Goal: Information Seeking & Learning: Compare options

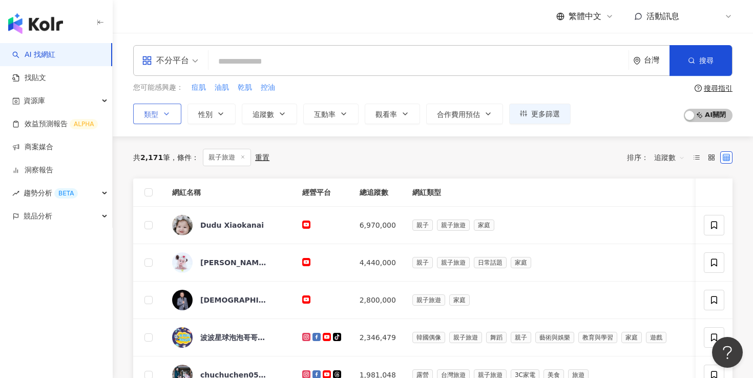
click at [167, 116] on icon "button" at bounding box center [166, 114] width 8 height 8
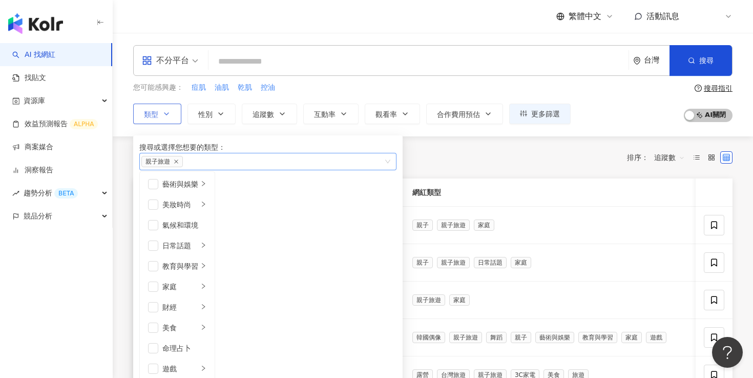
scroll to position [102, 0]
click at [467, 158] on div "共 2,171 筆 條件 ： 親子旅遊 重置 排序： 追蹤數" at bounding box center [432, 157] width 599 height 17
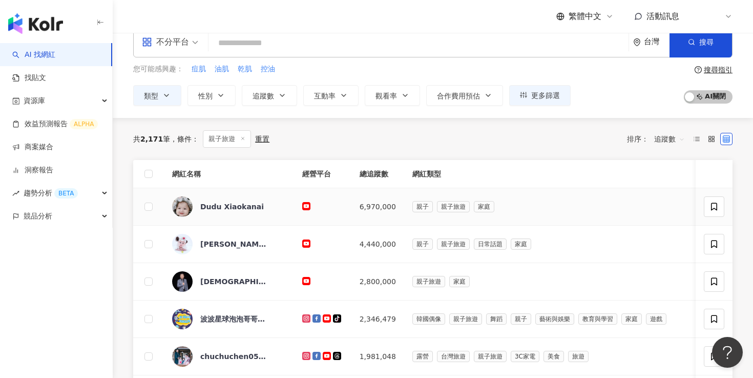
scroll to position [0, 0]
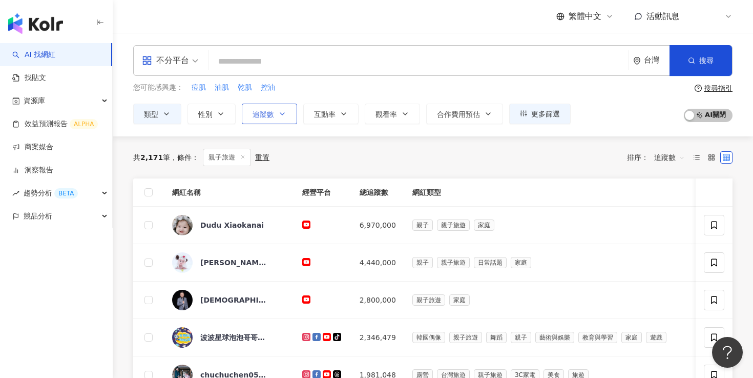
click at [292, 113] on button "追蹤數" at bounding box center [269, 113] width 55 height 20
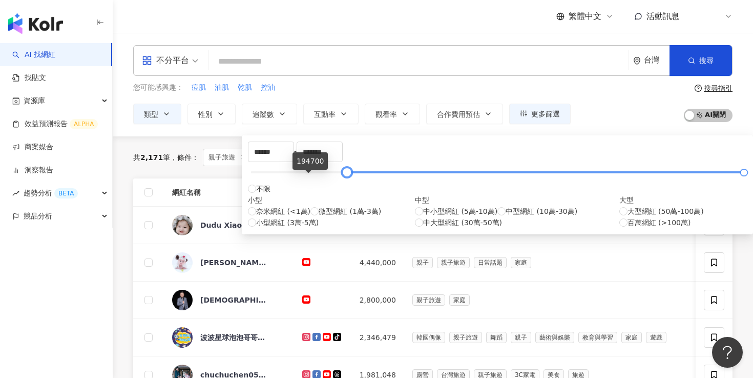
drag, startPoint x: 256, startPoint y: 179, endPoint x: 307, endPoint y: 177, distance: 51.8
click at [344, 175] on div at bounding box center [347, 173] width 6 height 6
drag, startPoint x: 295, startPoint y: 163, endPoint x: 215, endPoint y: 163, distance: 79.9
drag, startPoint x: 290, startPoint y: 159, endPoint x: 226, endPoint y: 159, distance: 64.0
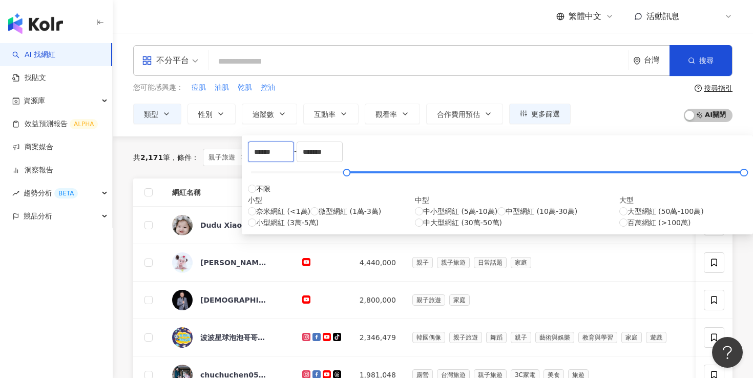
click at [506, 217] on span "中型網紅 (10萬-30萬)" at bounding box center [542, 210] width 72 height 11
type input "******"
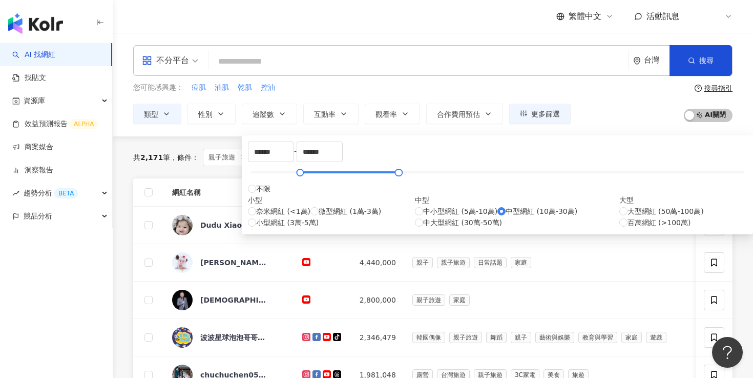
click at [566, 162] on div "共 2,171 筆 條件 ： 親子旅遊 重置 排序： 追蹤數" at bounding box center [432, 157] width 599 height 17
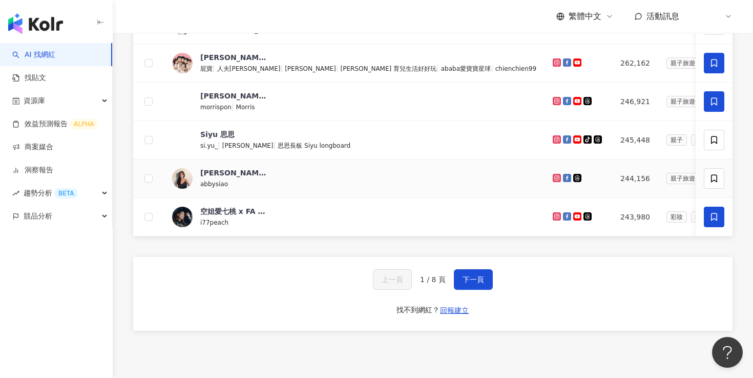
scroll to position [425, 0]
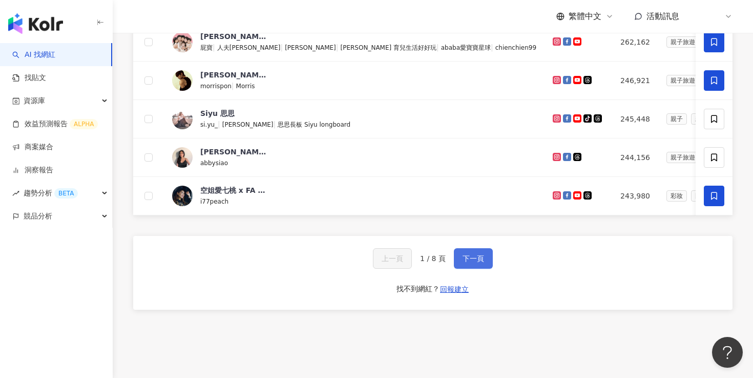
click at [483, 262] on span "下一頁" at bounding box center [474, 258] width 22 height 8
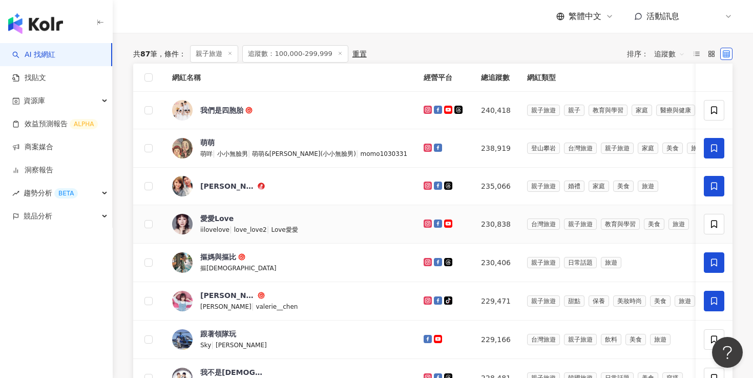
scroll to position [65, 0]
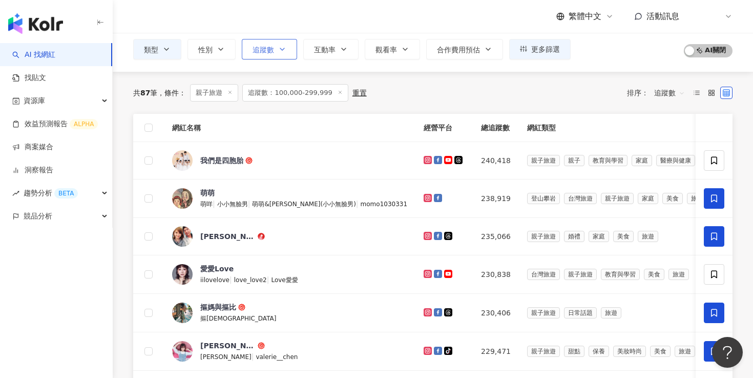
click at [289, 51] on button "追蹤數" at bounding box center [269, 49] width 55 height 20
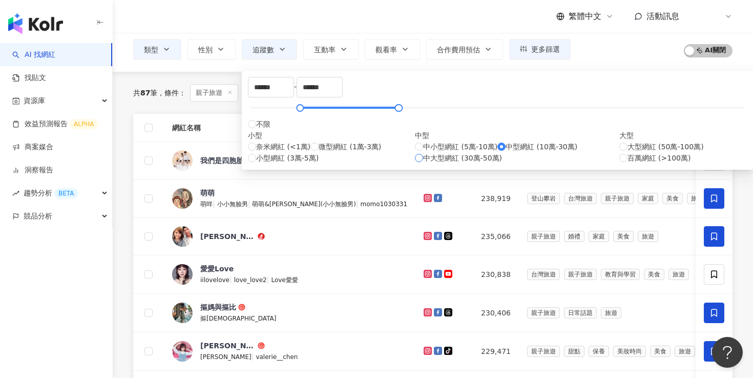
click at [423, 163] on span "中大型網紅 (30萬-50萬)" at bounding box center [462, 157] width 79 height 11
type input "******"
click at [572, 100] on div "共 87 筆 條件 ： 親子旅遊 追蹤數：100,000-299,999 重置 排序： 追蹤數" at bounding box center [432, 92] width 599 height 17
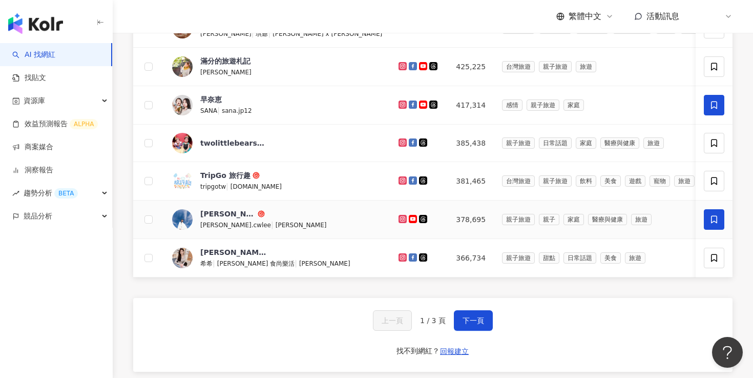
scroll to position [363, 0]
click at [488, 330] on button "下一頁" at bounding box center [473, 319] width 39 height 20
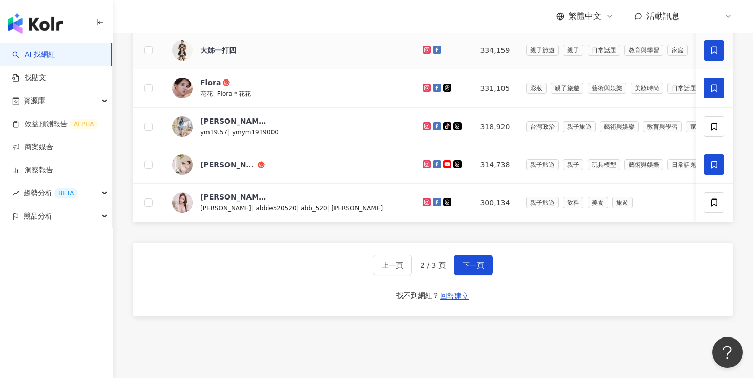
scroll to position [440, 0]
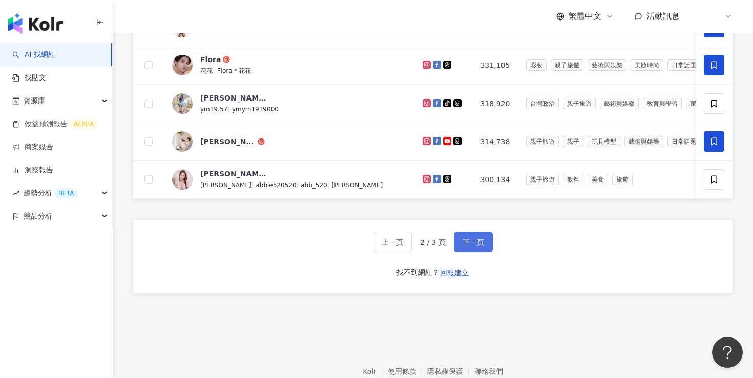
click at [475, 246] on span "下一頁" at bounding box center [474, 242] width 22 height 8
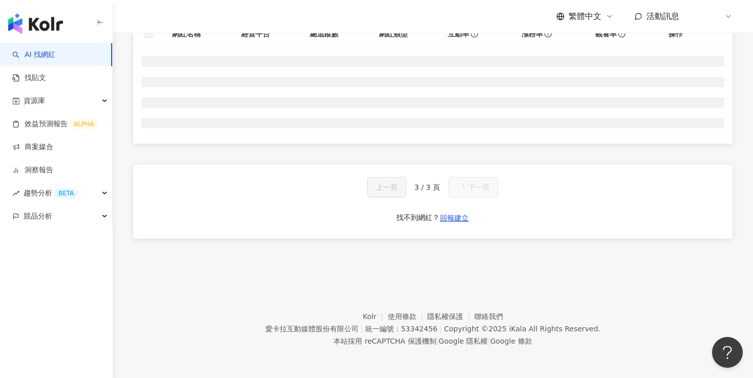
scroll to position [240, 0]
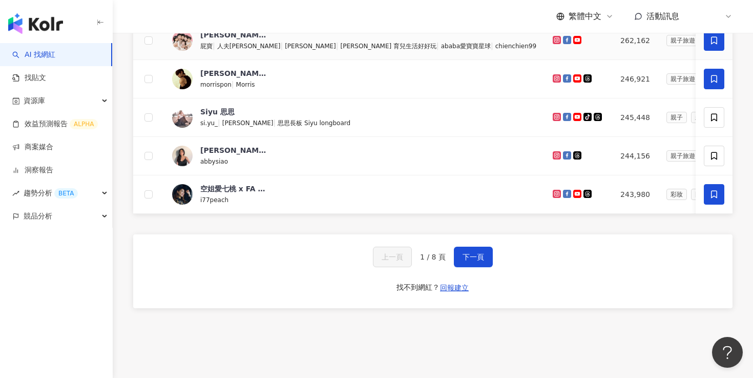
scroll to position [484, 0]
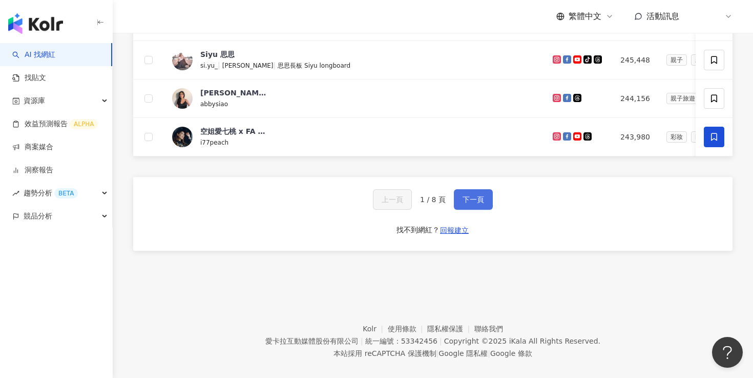
click at [476, 203] on span "下一頁" at bounding box center [474, 199] width 22 height 8
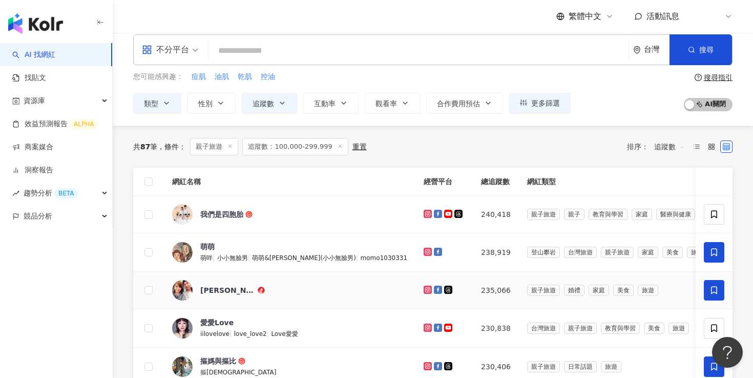
scroll to position [0, 0]
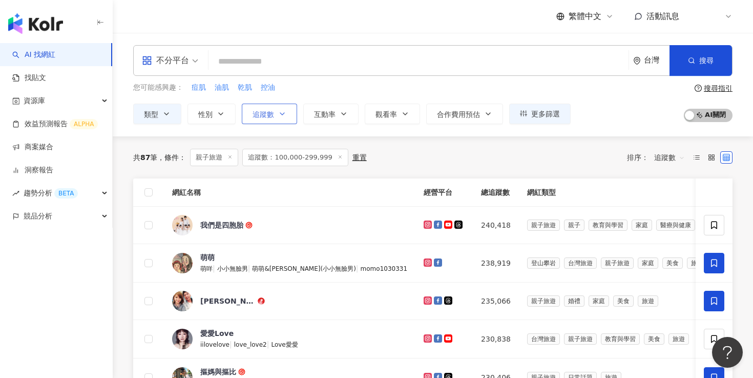
click at [291, 111] on button "追蹤數" at bounding box center [269, 113] width 55 height 20
type input "******"
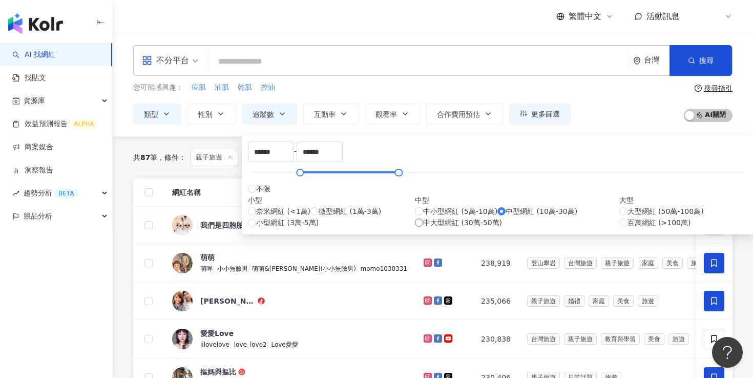
click at [423, 228] on span "中大型網紅 (30萬-50萬)" at bounding box center [462, 222] width 79 height 11
type input "******"
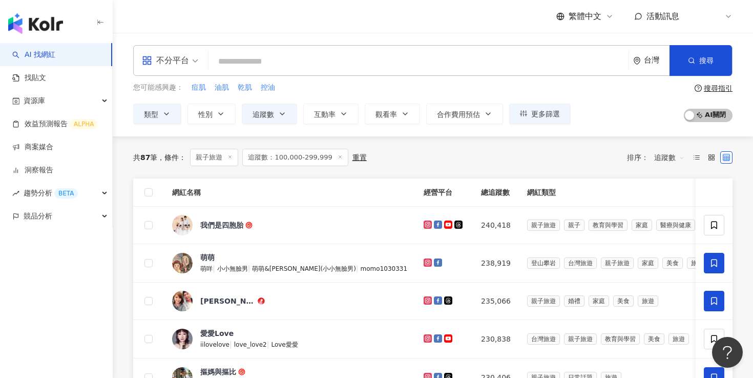
click at [608, 161] on div "共 87 筆 條件 ： 親子旅遊 追蹤數：100,000-299,999 重置 排序： 追蹤數" at bounding box center [432, 157] width 599 height 17
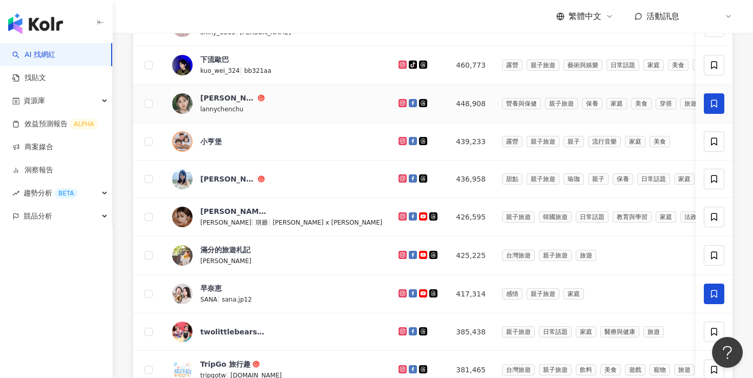
scroll to position [93, 0]
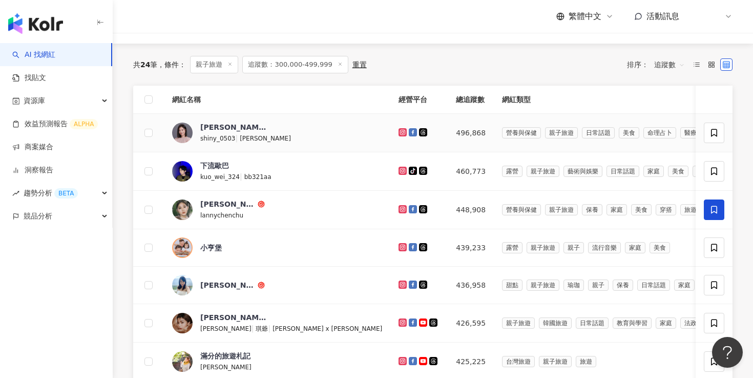
click at [528, 140] on td "營養與保健 親子旅遊 日常話題 美食 命理占卜 醫療與健康 旅遊" at bounding box center [643, 133] width 299 height 38
click at [233, 65] on icon at bounding box center [229, 63] width 5 height 5
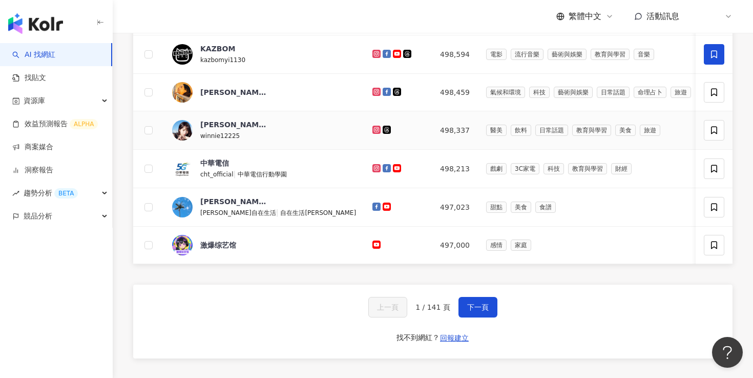
scroll to position [393, 0]
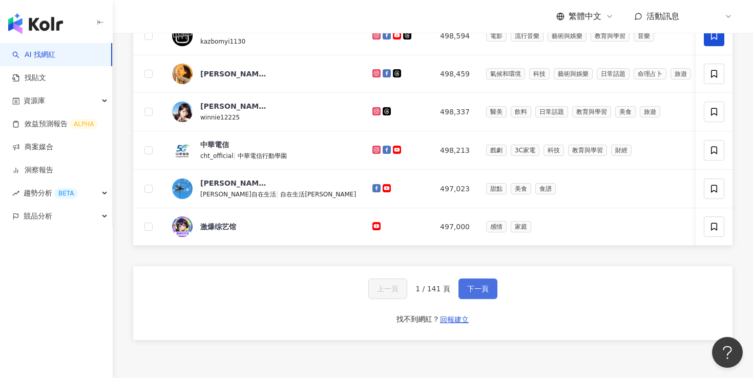
click at [491, 299] on button "下一頁" at bounding box center [477, 288] width 39 height 20
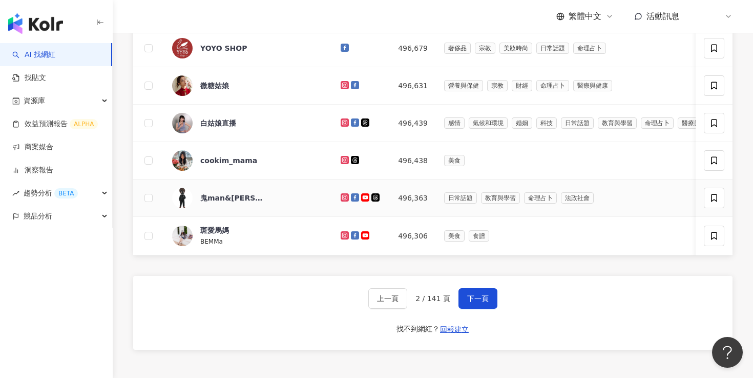
scroll to position [383, 0]
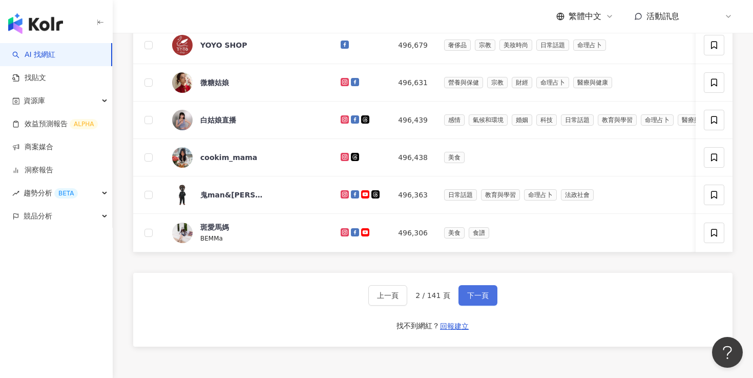
click at [470, 305] on button "下一頁" at bounding box center [477, 295] width 39 height 20
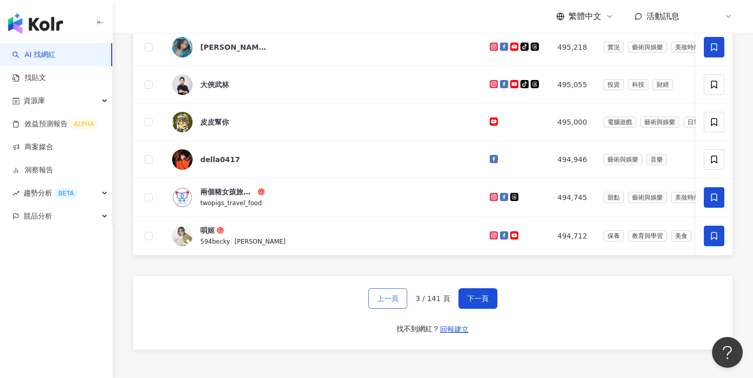
click at [381, 302] on span "上一頁" at bounding box center [388, 298] width 22 height 8
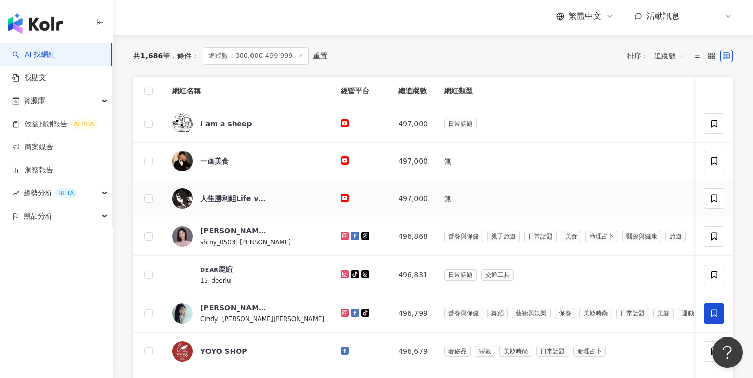
scroll to position [97, 0]
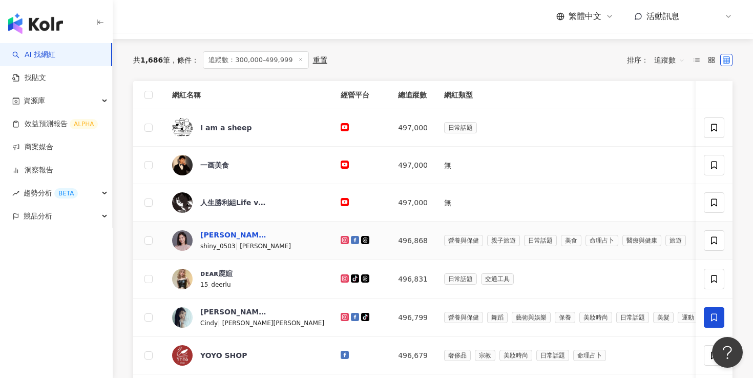
click at [229, 236] on div "張文綺 Shiny" at bounding box center [233, 234] width 67 height 10
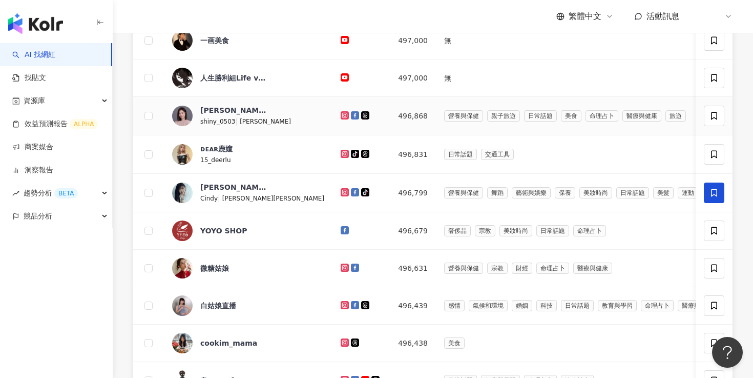
scroll to position [198, 0]
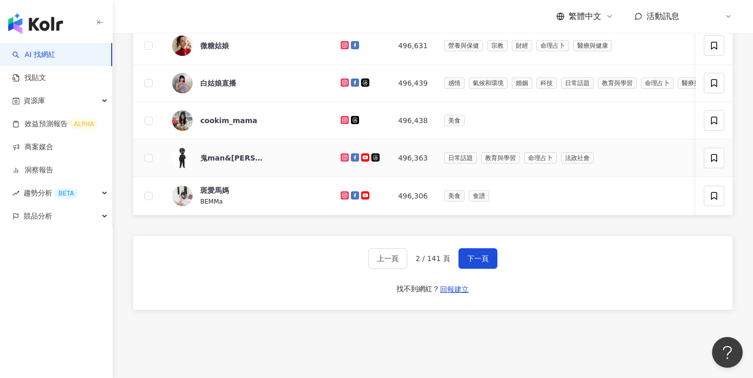
scroll to position [425, 0]
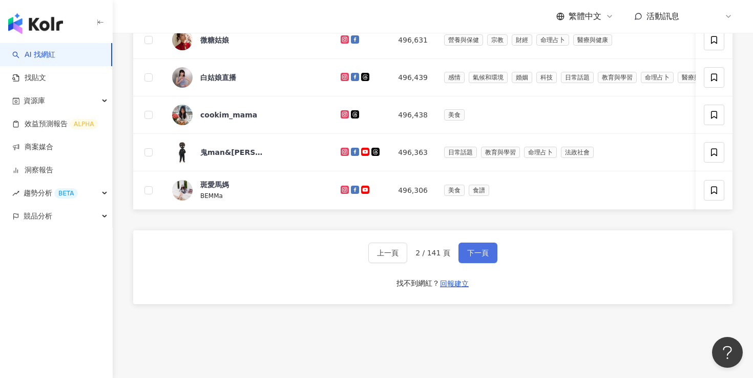
click at [476, 257] on span "下一頁" at bounding box center [478, 252] width 22 height 8
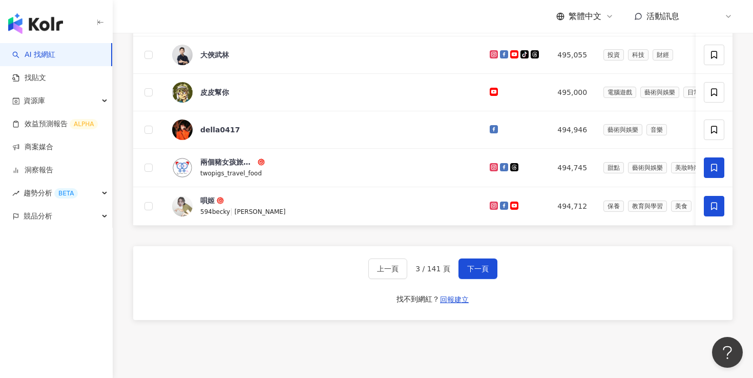
scroll to position [518, 0]
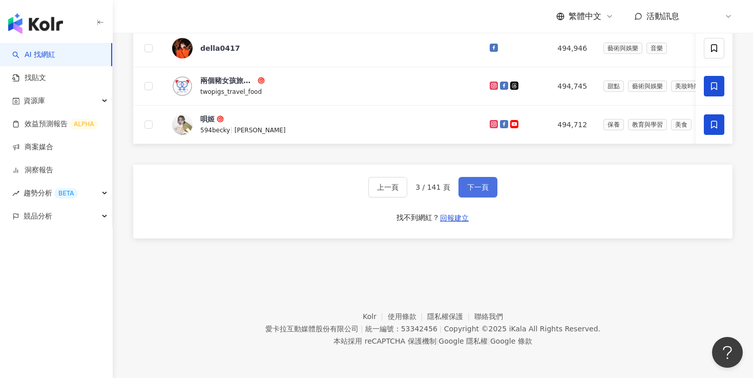
click at [473, 194] on button "下一頁" at bounding box center [477, 187] width 39 height 20
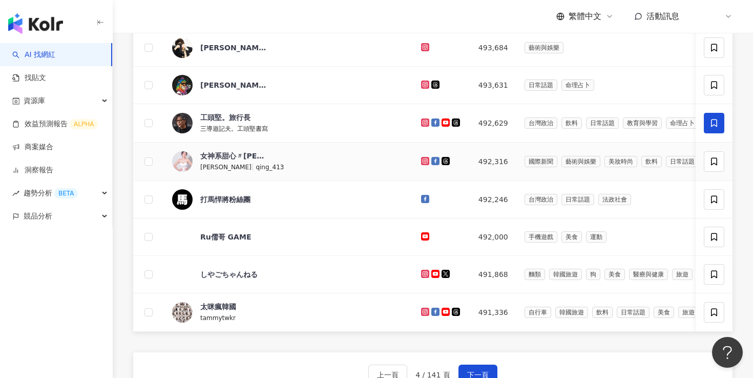
scroll to position [314, 0]
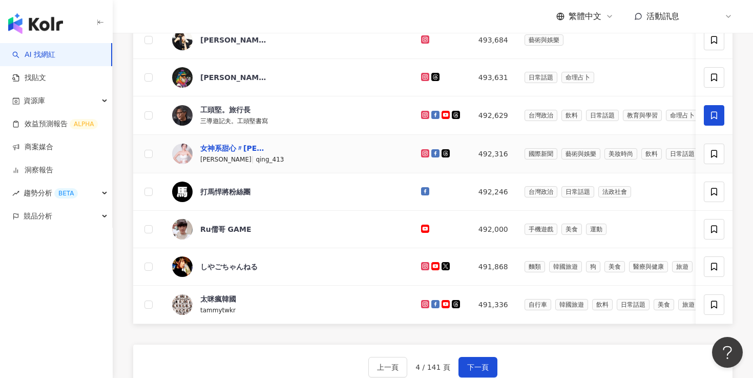
click at [230, 153] on div "女神系甜心〃夏晴" at bounding box center [233, 148] width 67 height 10
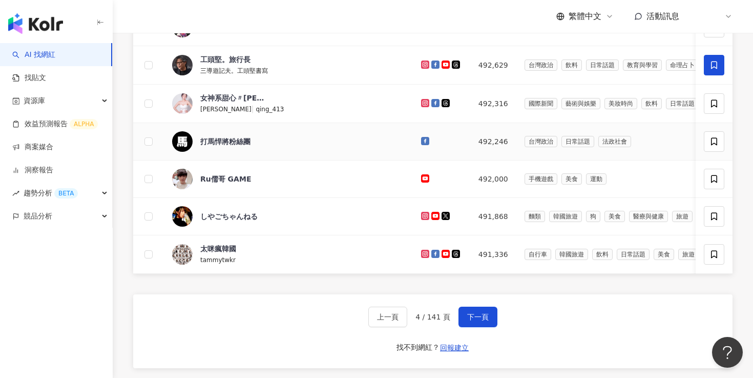
scroll to position [387, 0]
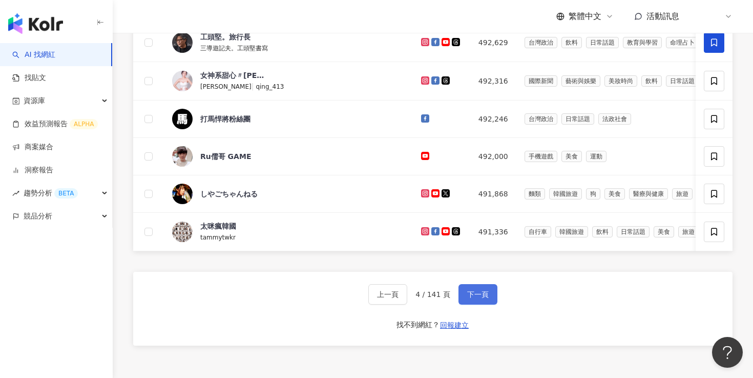
click at [484, 298] on span "下一頁" at bounding box center [478, 294] width 22 height 8
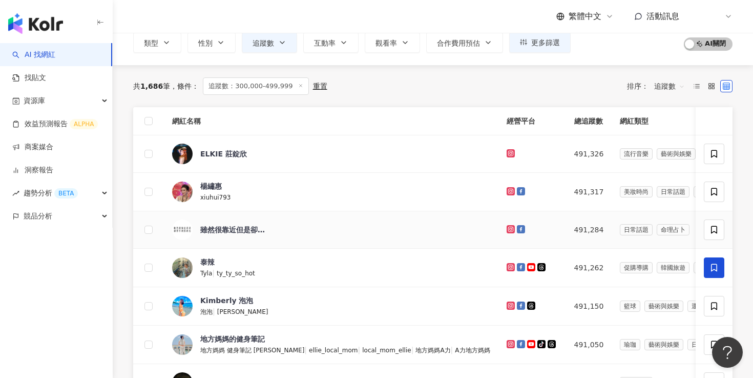
scroll to position [69, 0]
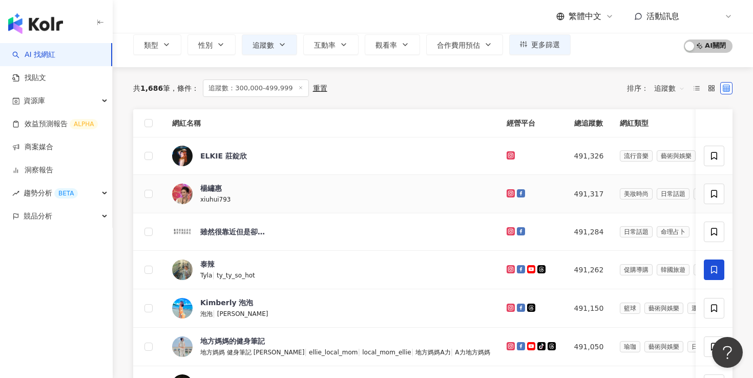
click at [271, 188] on div "楊繡惠 xiuhui793" at bounding box center [331, 194] width 318 height 22
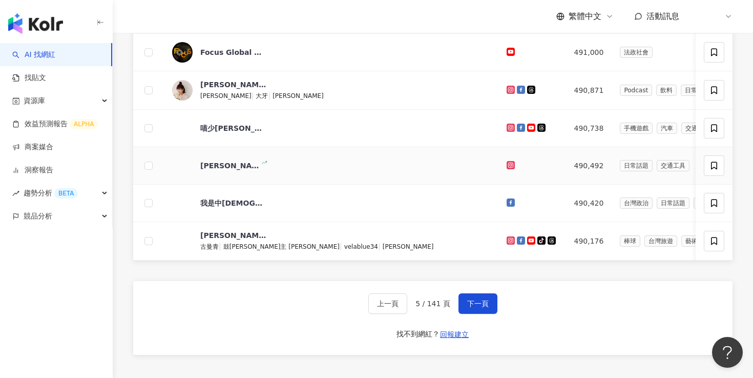
scroll to position [399, 0]
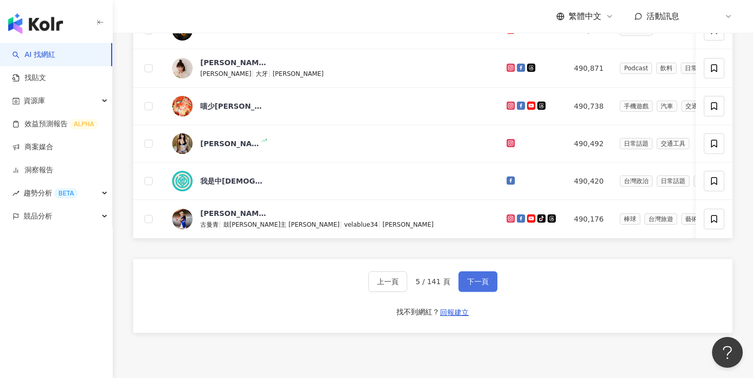
click at [478, 285] on span "下一頁" at bounding box center [478, 281] width 22 height 8
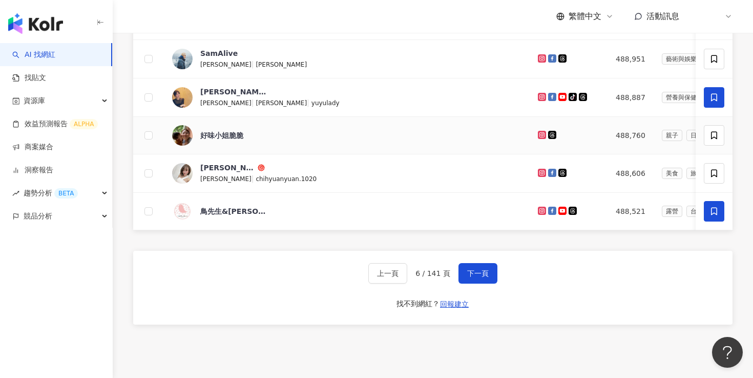
scroll to position [423, 0]
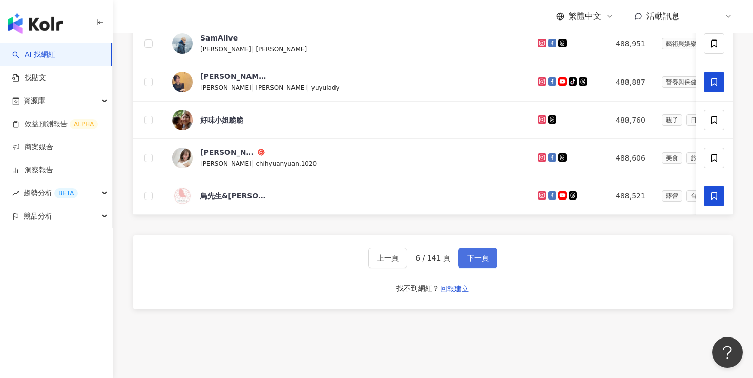
click at [481, 268] on button "下一頁" at bounding box center [477, 257] width 39 height 20
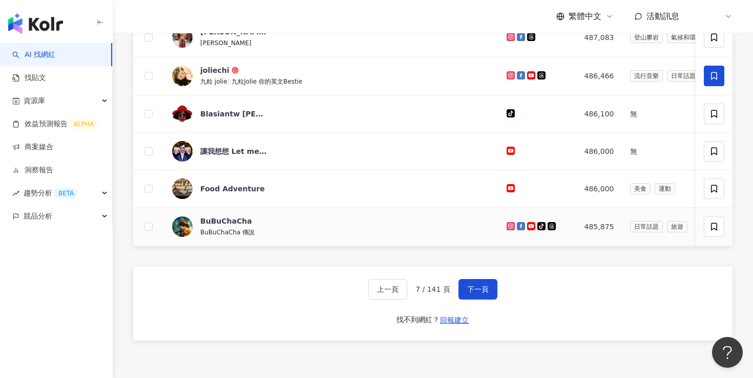
scroll to position [409, 0]
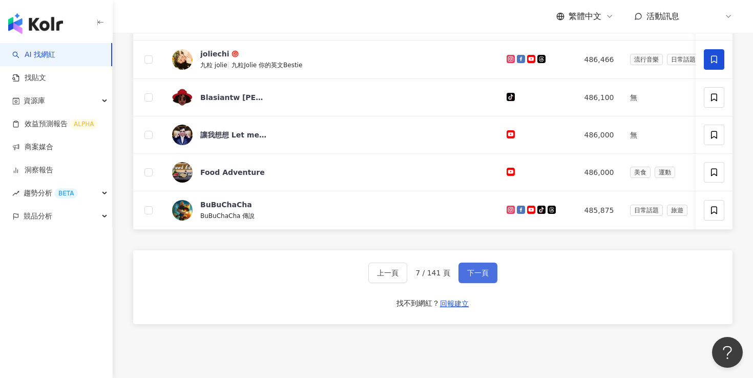
click at [483, 283] on button "下一頁" at bounding box center [477, 272] width 39 height 20
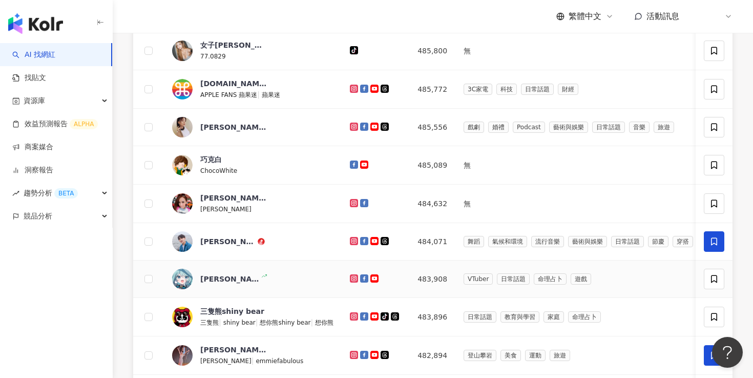
scroll to position [169, 0]
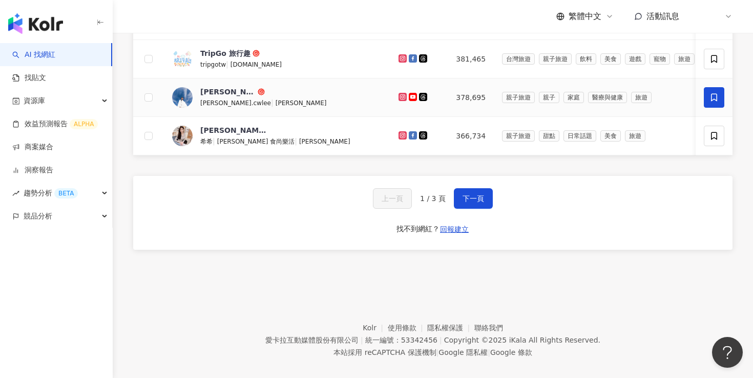
scroll to position [484, 0]
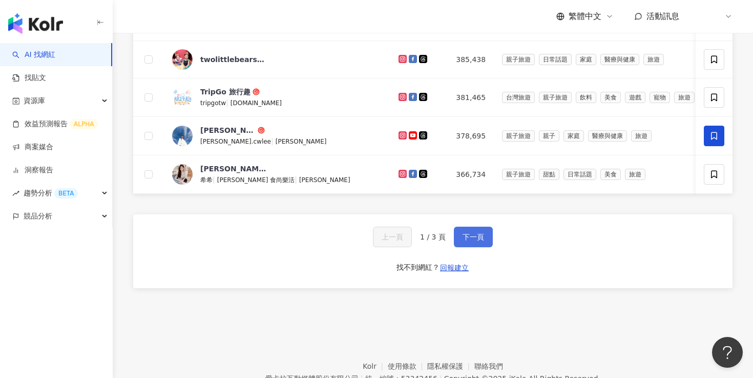
click at [470, 247] on button "下一頁" at bounding box center [473, 236] width 39 height 20
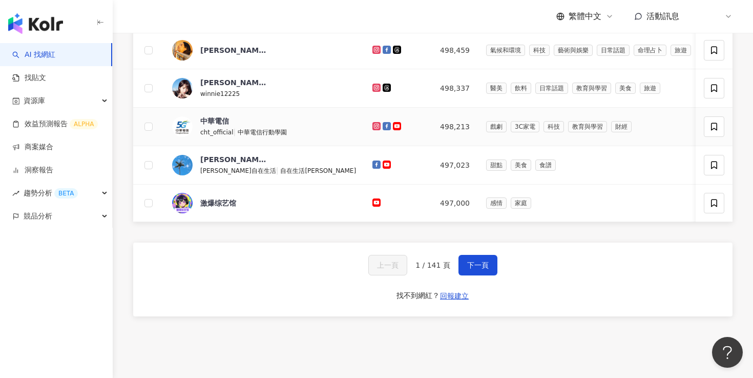
scroll to position [519, 0]
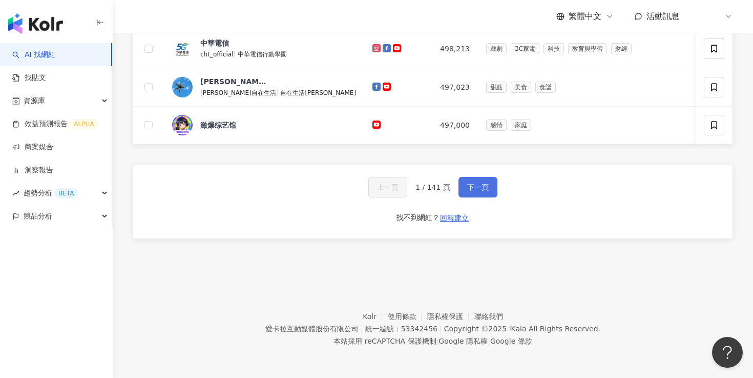
click at [474, 188] on span "下一頁" at bounding box center [478, 187] width 22 height 8
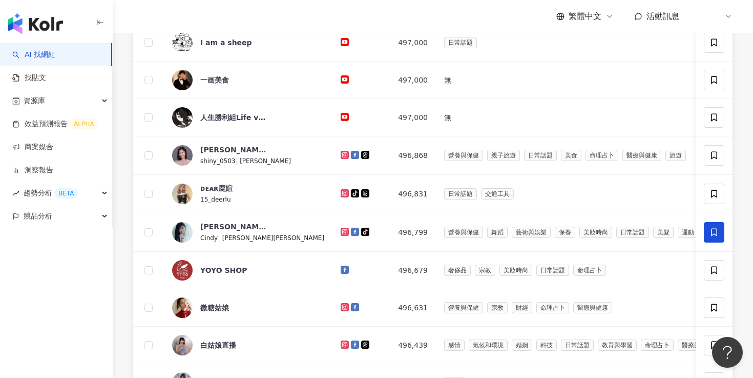
scroll to position [515, 0]
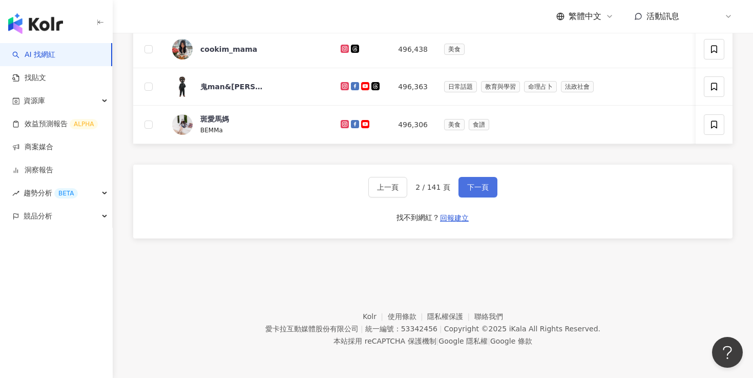
click at [479, 191] on span "下一頁" at bounding box center [478, 187] width 22 height 8
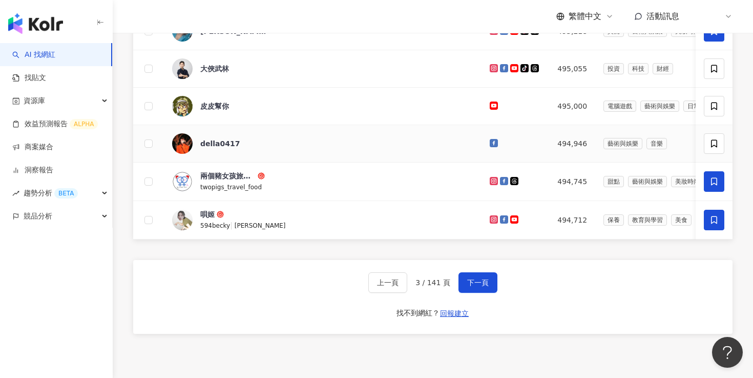
scroll to position [421, 0]
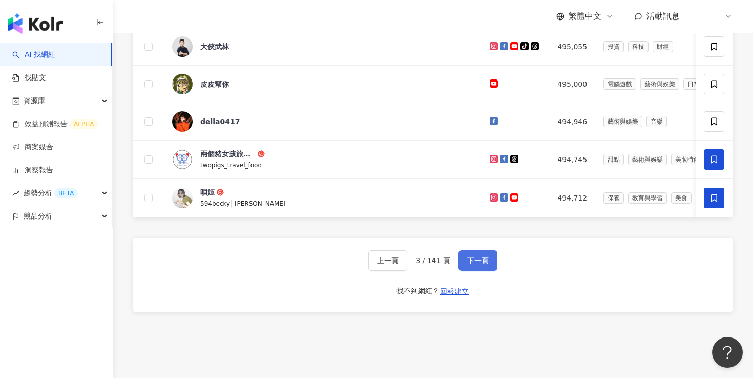
click at [475, 264] on span "下一頁" at bounding box center [478, 260] width 22 height 8
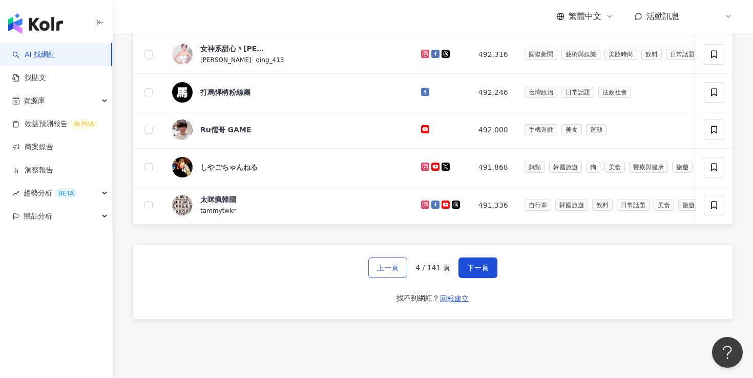
scroll to position [445, 0]
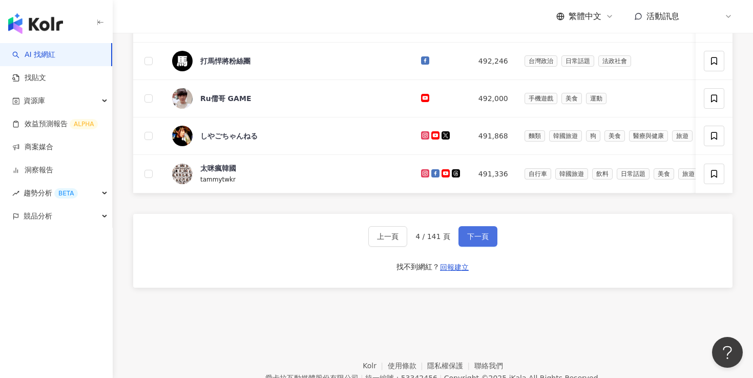
click at [472, 240] on span "下一頁" at bounding box center [478, 236] width 22 height 8
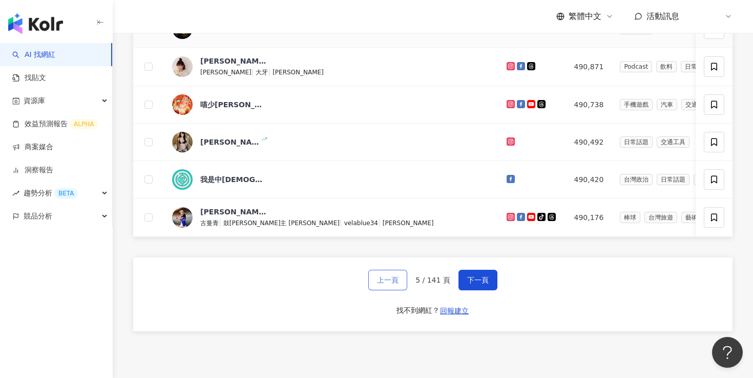
scroll to position [401, 0]
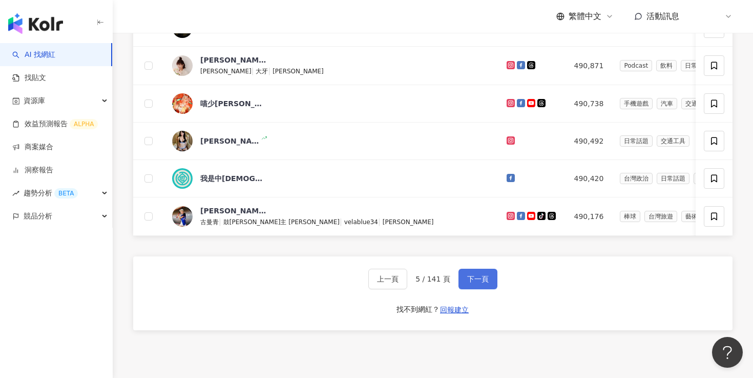
click at [464, 289] on button "下一頁" at bounding box center [477, 278] width 39 height 20
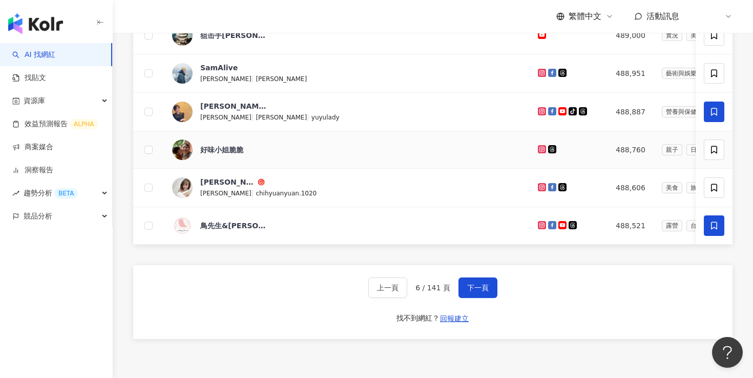
scroll to position [395, 0]
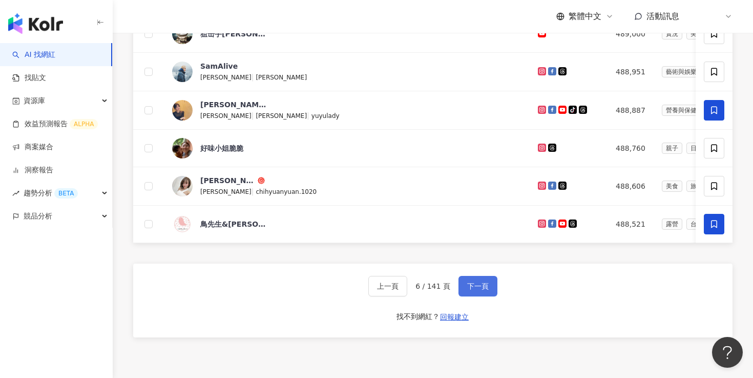
click at [460, 296] on button "下一頁" at bounding box center [477, 286] width 39 height 20
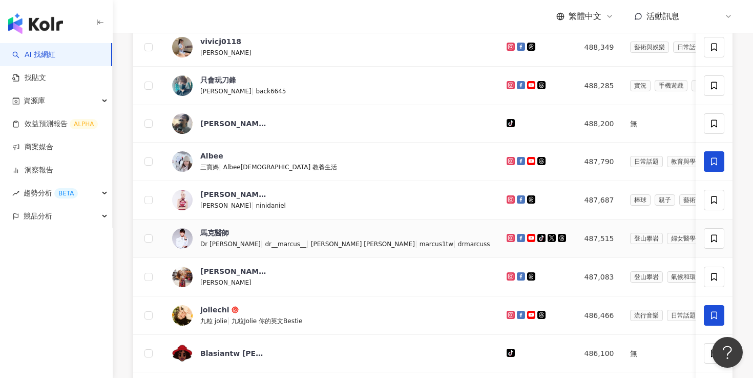
scroll to position [153, 0]
click at [221, 200] on div "涂卉妮" at bounding box center [233, 195] width 67 height 10
click at [186, 211] on img at bounding box center [182, 200] width 20 height 20
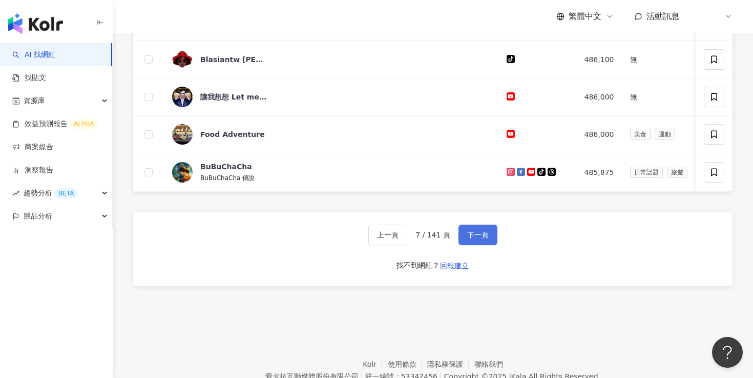
click at [468, 245] on button "下一頁" at bounding box center [477, 234] width 39 height 20
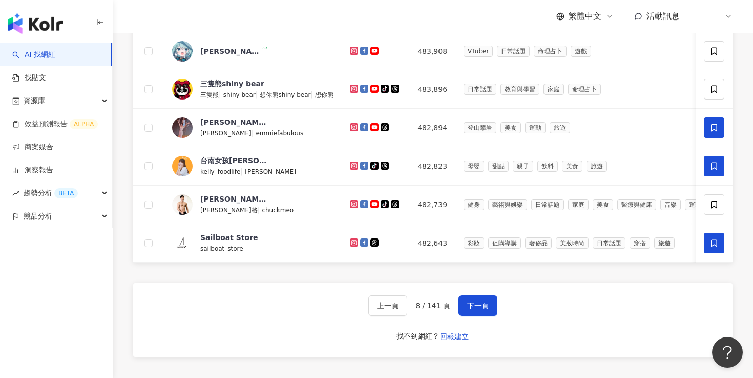
scroll to position [382, 0]
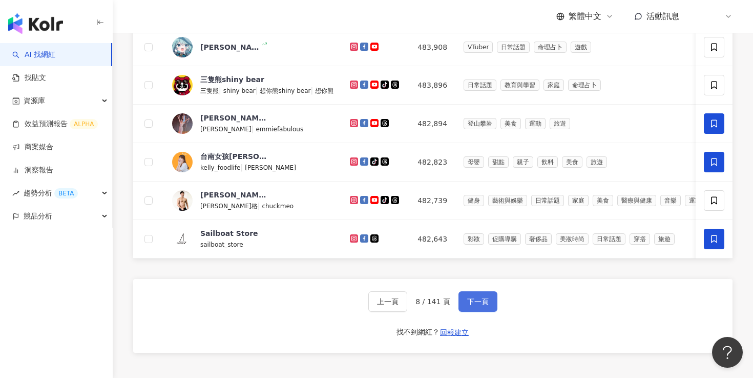
click at [480, 305] on span "下一頁" at bounding box center [478, 301] width 22 height 8
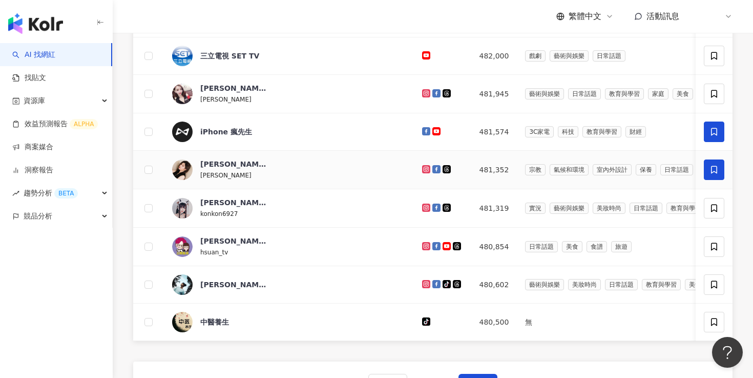
scroll to position [416, 0]
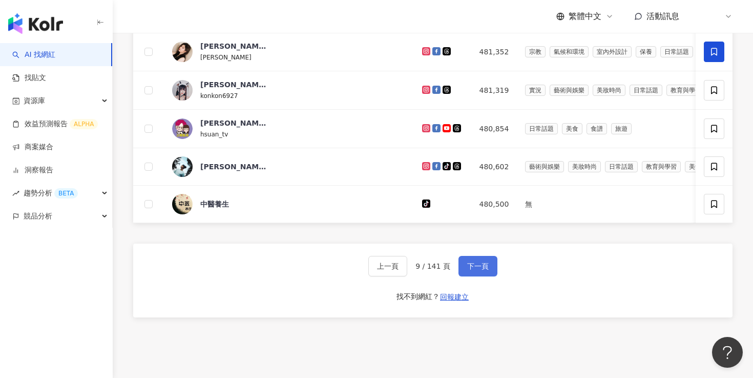
click at [484, 270] on span "下一頁" at bounding box center [478, 266] width 22 height 8
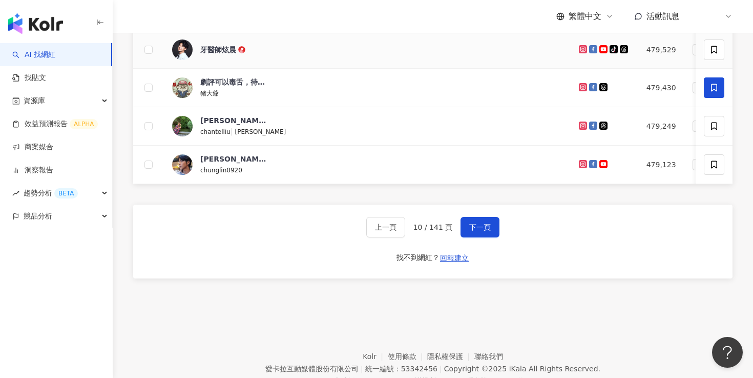
scroll to position [468, 0]
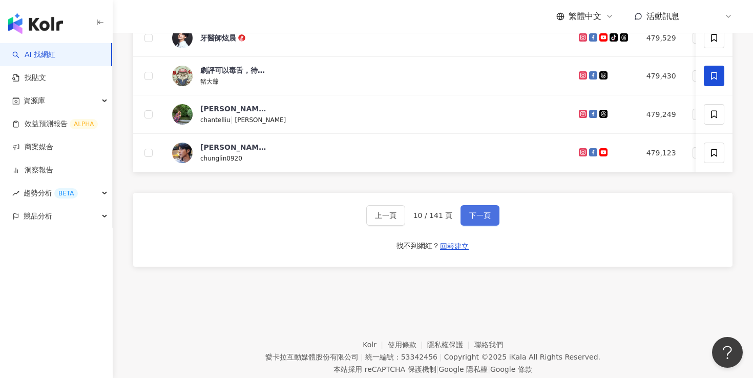
click at [487, 219] on span "下一頁" at bounding box center [480, 215] width 22 height 8
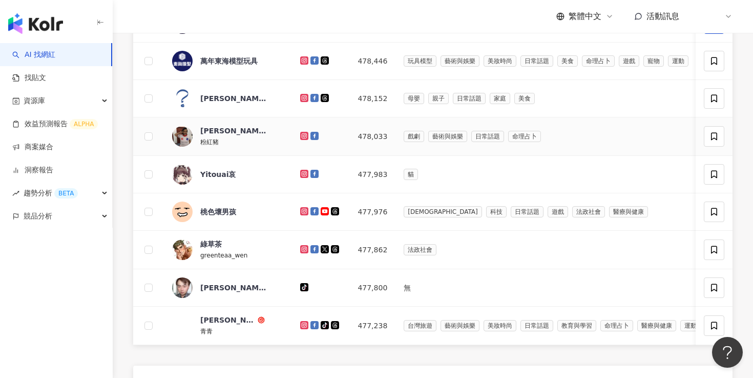
scroll to position [322, 0]
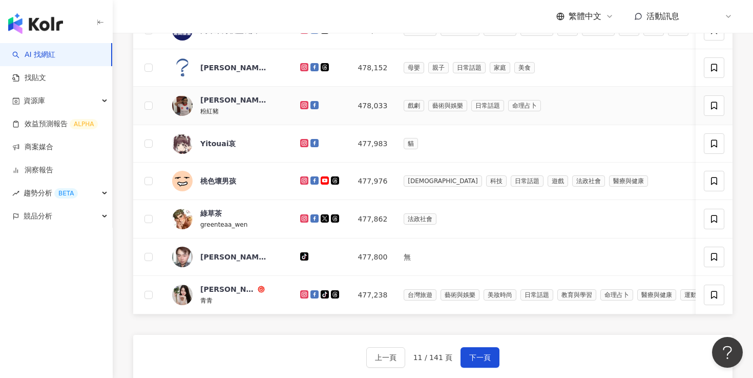
click at [187, 116] on img at bounding box center [182, 105] width 20 height 20
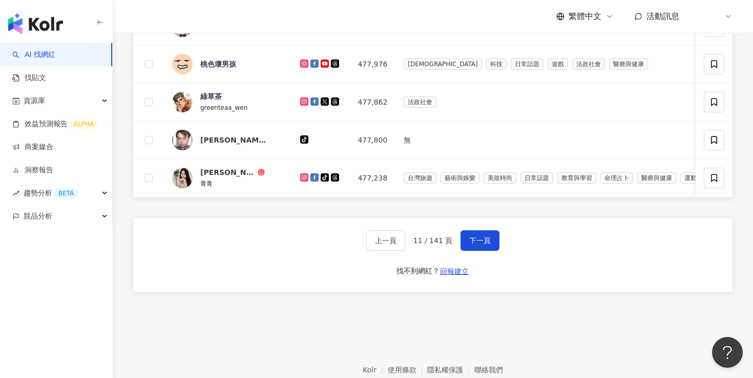
scroll to position [456, 0]
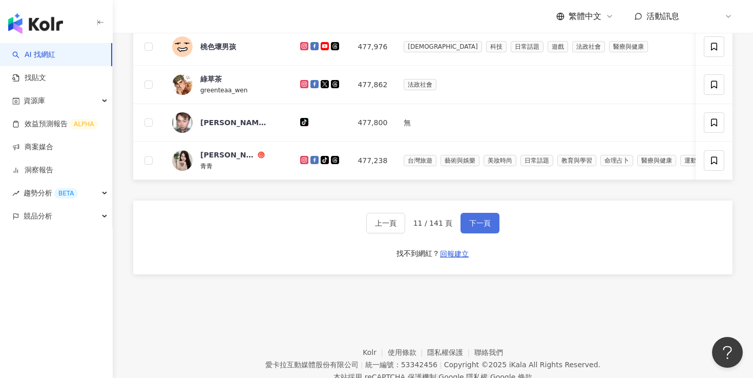
click at [477, 227] on span "下一頁" at bounding box center [480, 223] width 22 height 8
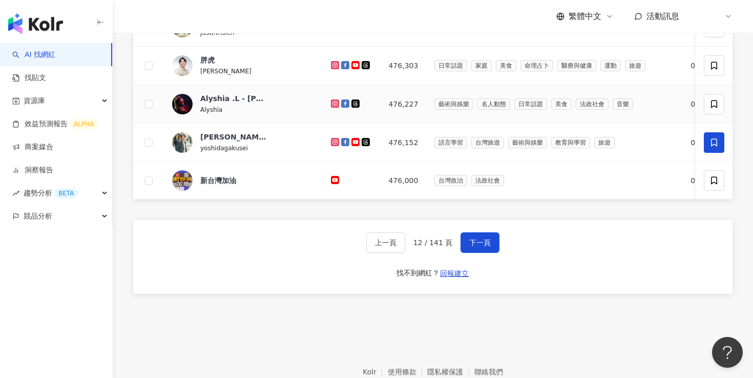
scroll to position [446, 0]
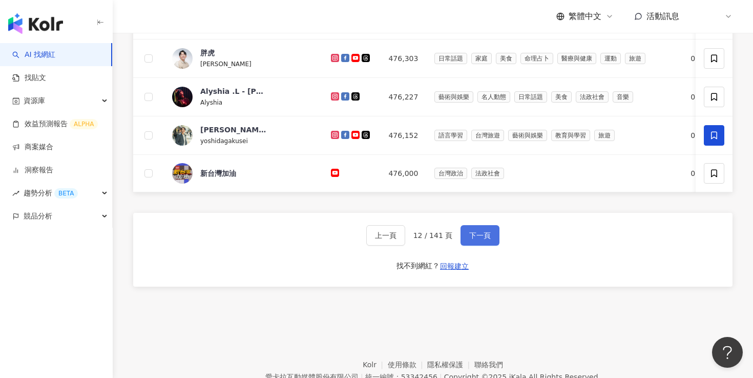
click at [473, 245] on button "下一頁" at bounding box center [480, 235] width 39 height 20
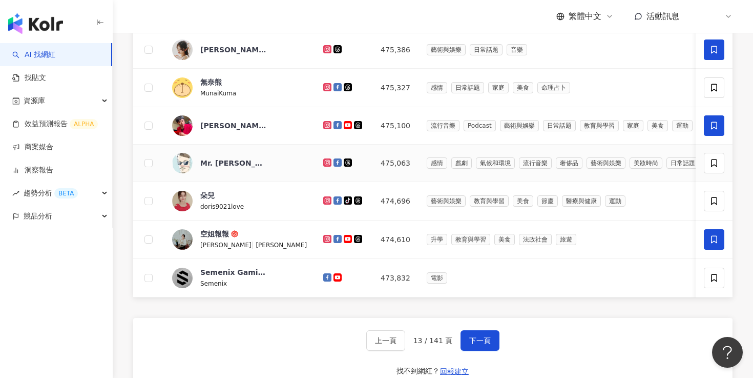
scroll to position [387, 0]
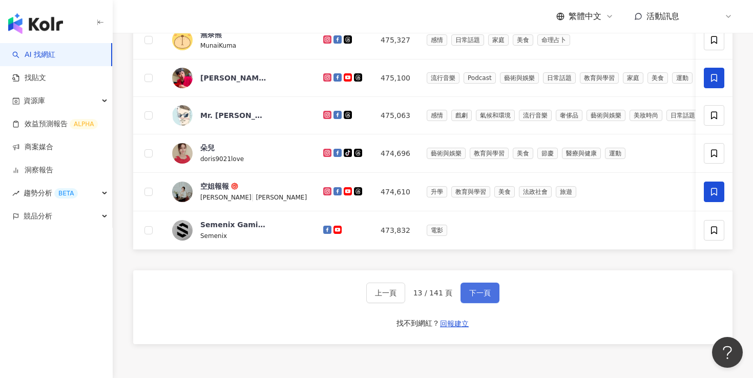
click at [479, 303] on button "下一頁" at bounding box center [480, 292] width 39 height 20
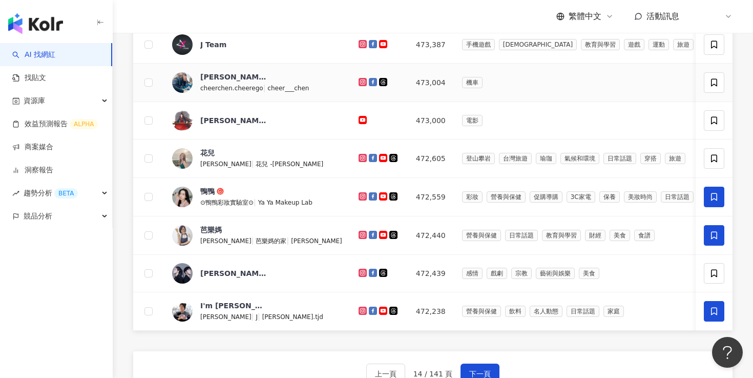
scroll to position [348, 0]
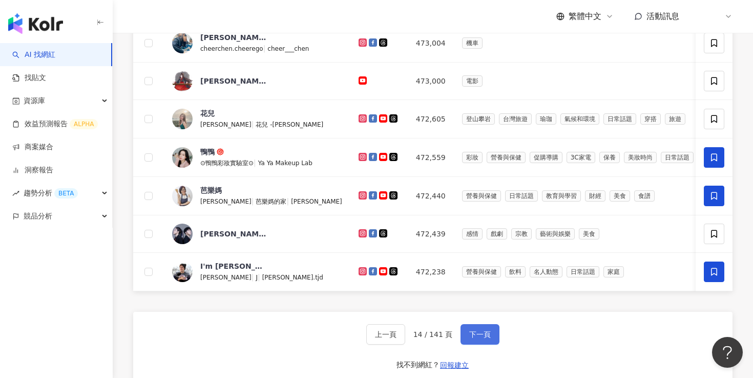
click at [485, 338] on span "下一頁" at bounding box center [480, 334] width 22 height 8
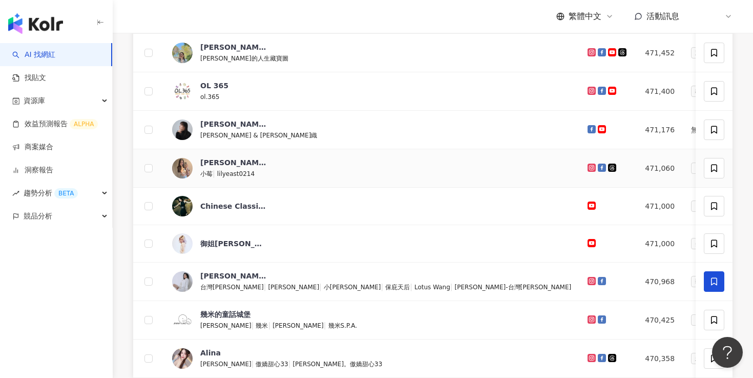
scroll to position [364, 0]
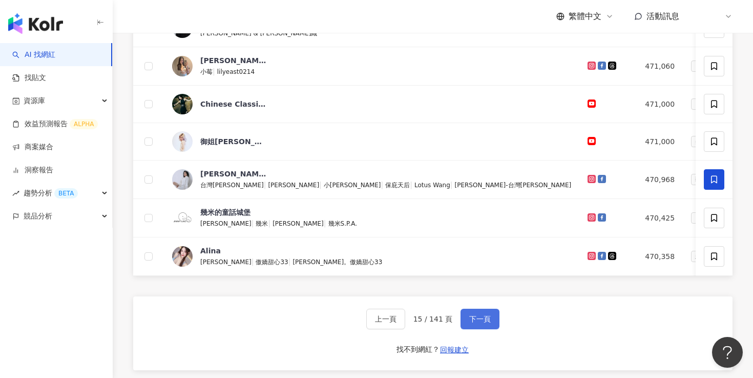
click at [486, 323] on span "下一頁" at bounding box center [480, 319] width 22 height 8
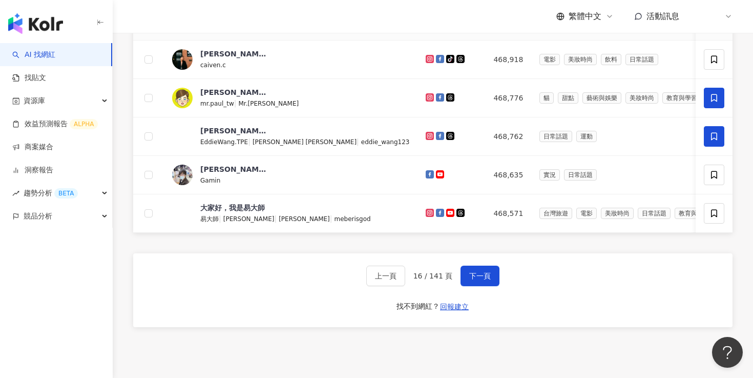
scroll to position [409, 0]
click at [483, 280] on span "下一頁" at bounding box center [480, 276] width 22 height 8
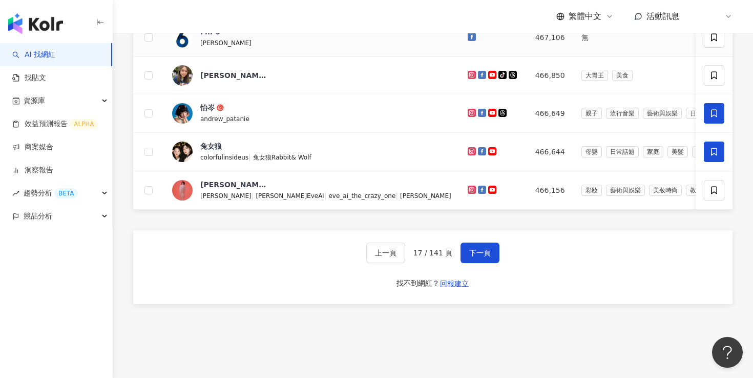
scroll to position [442, 0]
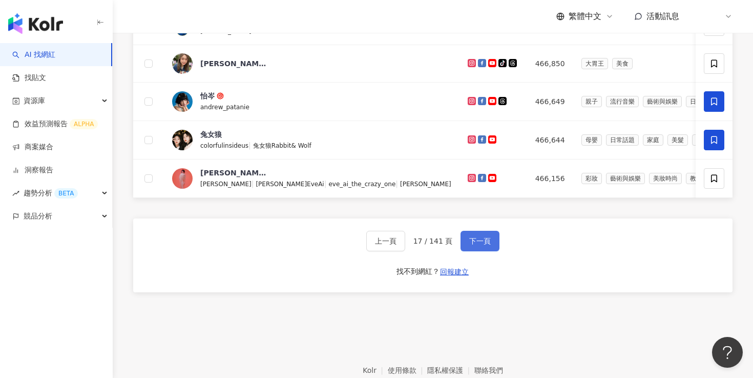
click at [473, 245] on span "下一頁" at bounding box center [480, 241] width 22 height 8
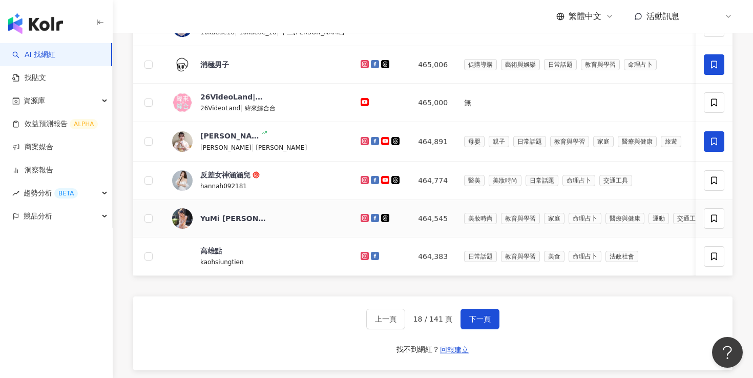
scroll to position [376, 0]
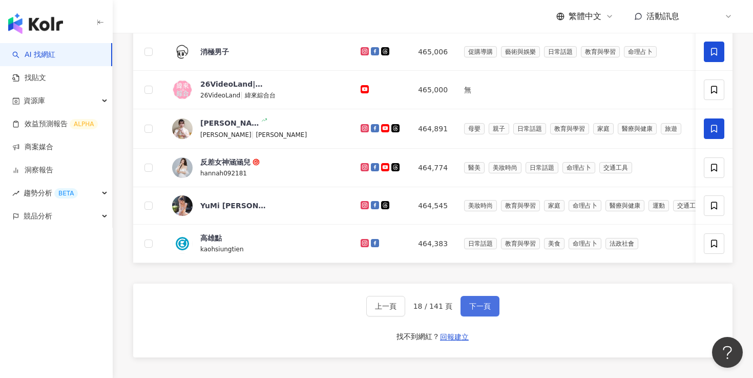
click at [474, 316] on button "下一頁" at bounding box center [480, 306] width 39 height 20
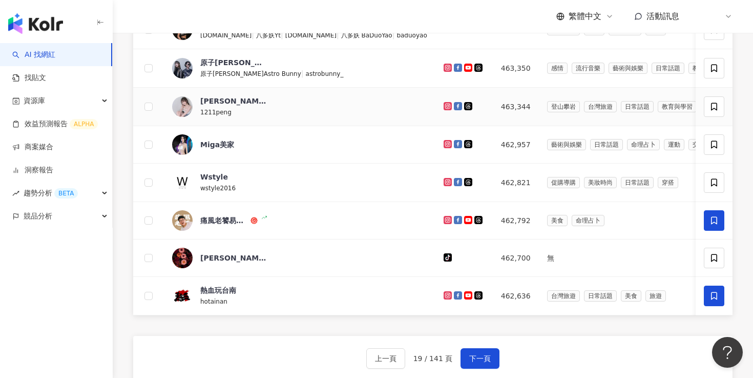
scroll to position [351, 0]
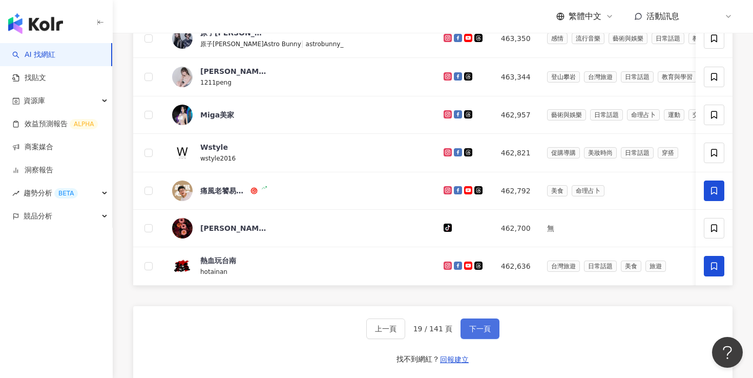
click at [471, 339] on button "下一頁" at bounding box center [480, 328] width 39 height 20
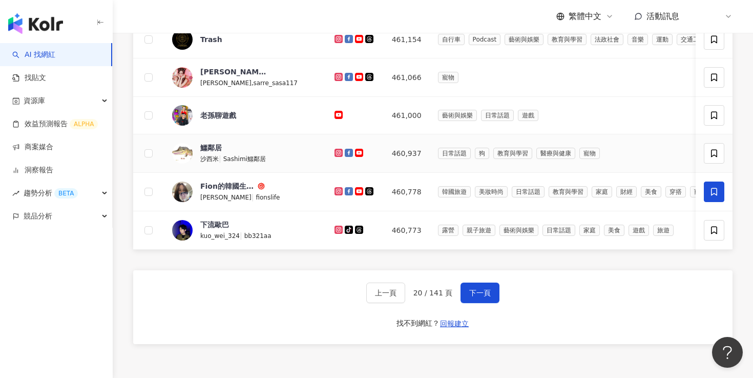
scroll to position [411, 0]
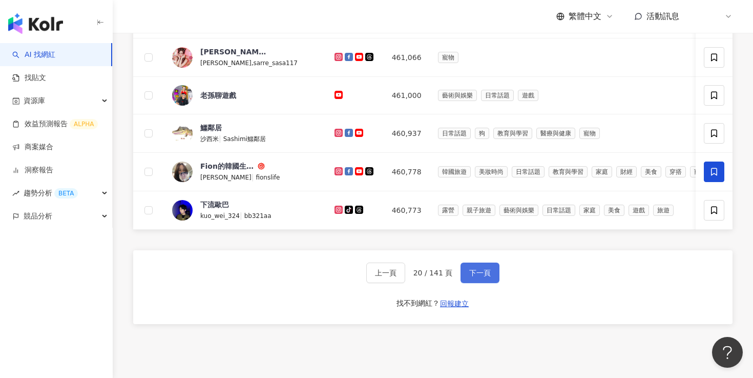
click at [474, 277] on span "下一頁" at bounding box center [480, 272] width 22 height 8
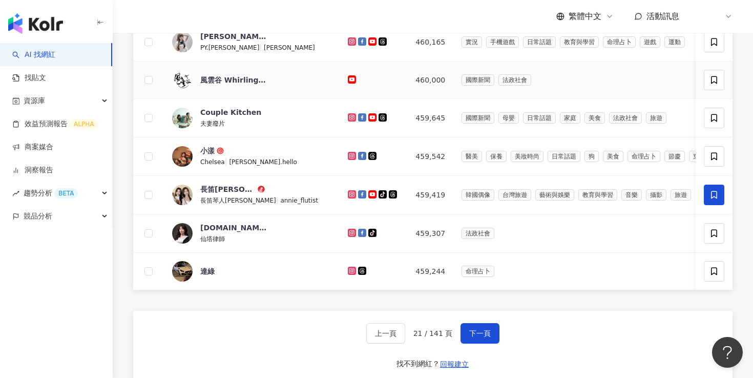
scroll to position [310, 0]
click at [482, 338] on span "下一頁" at bounding box center [480, 333] width 22 height 8
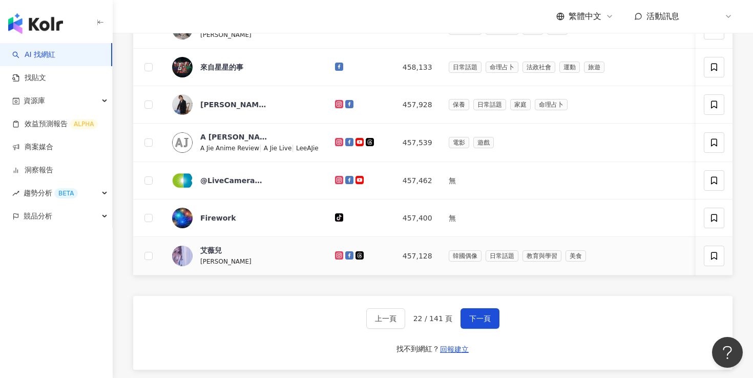
scroll to position [365, 0]
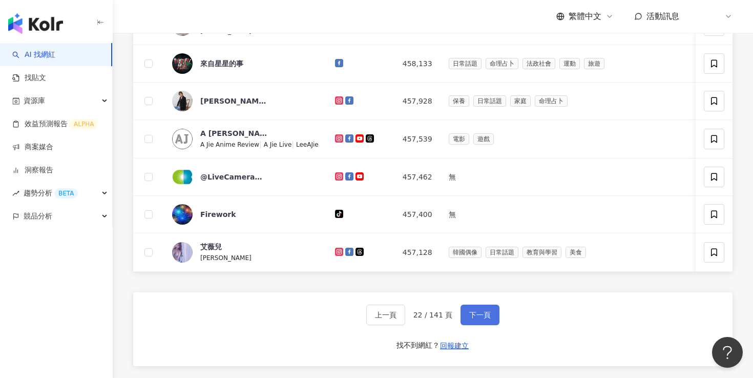
click at [490, 325] on button "下一頁" at bounding box center [480, 314] width 39 height 20
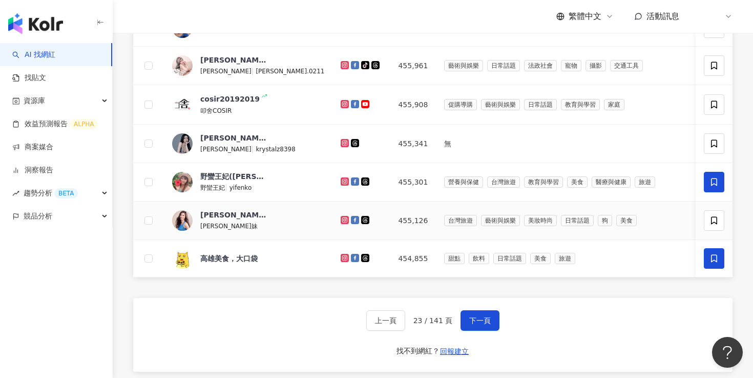
scroll to position [401, 0]
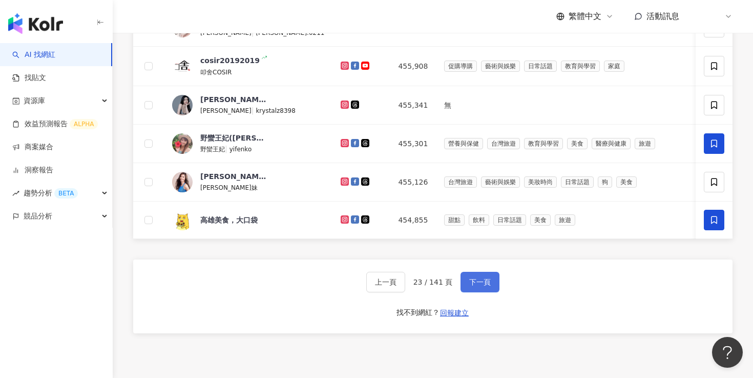
click at [497, 292] on button "下一頁" at bounding box center [480, 281] width 39 height 20
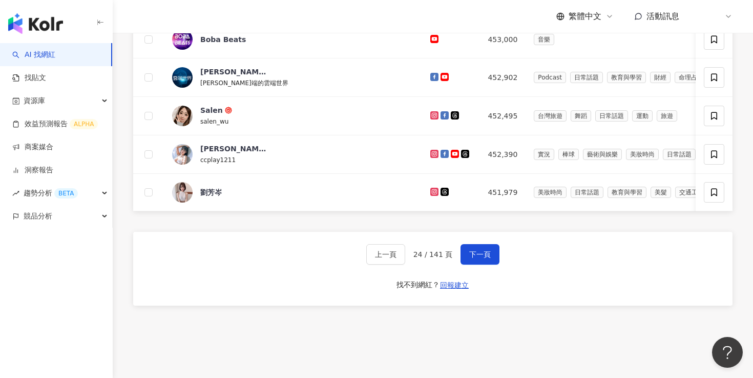
scroll to position [433, 0]
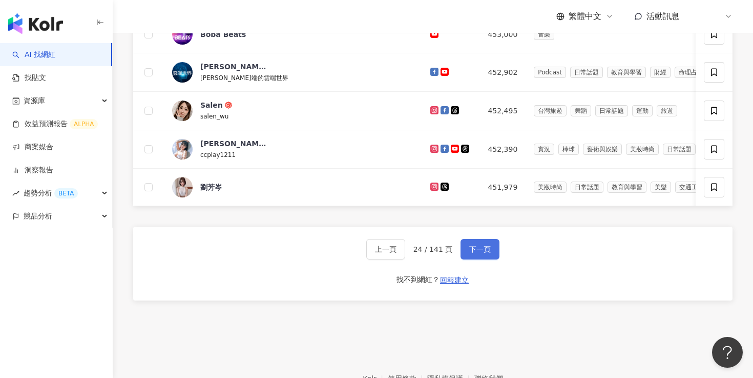
click at [485, 253] on span "下一頁" at bounding box center [480, 249] width 22 height 8
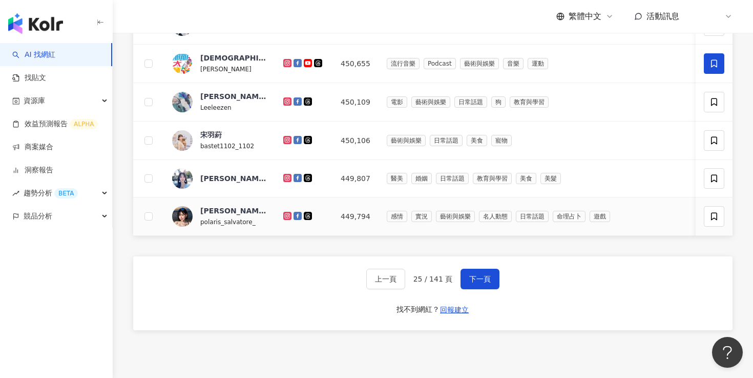
scroll to position [403, 0]
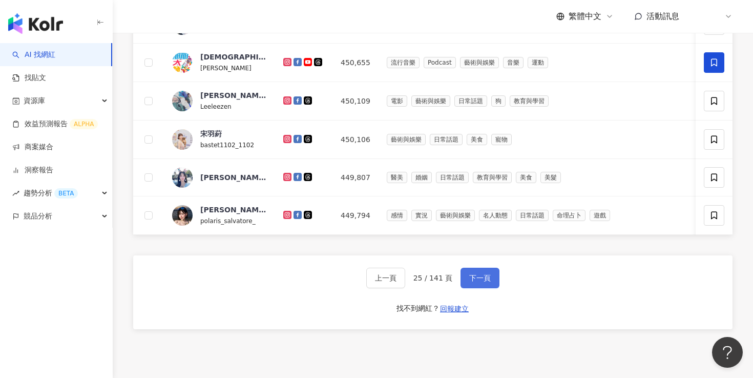
click at [485, 282] on span "下一頁" at bounding box center [480, 278] width 22 height 8
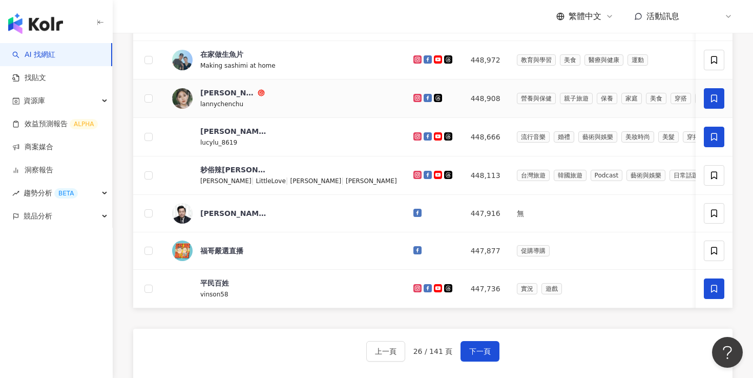
scroll to position [383, 0]
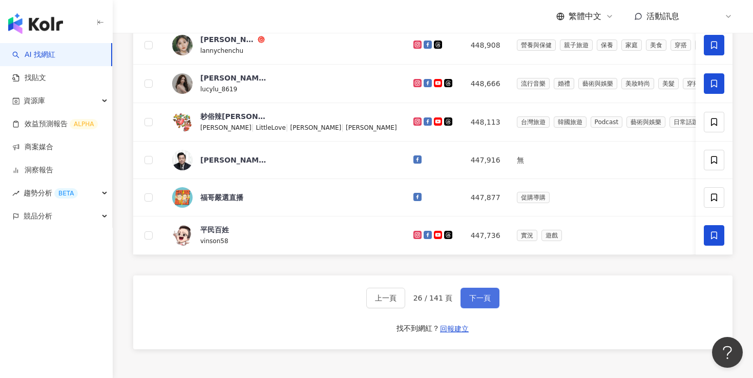
click at [493, 308] on button "下一頁" at bounding box center [480, 297] width 39 height 20
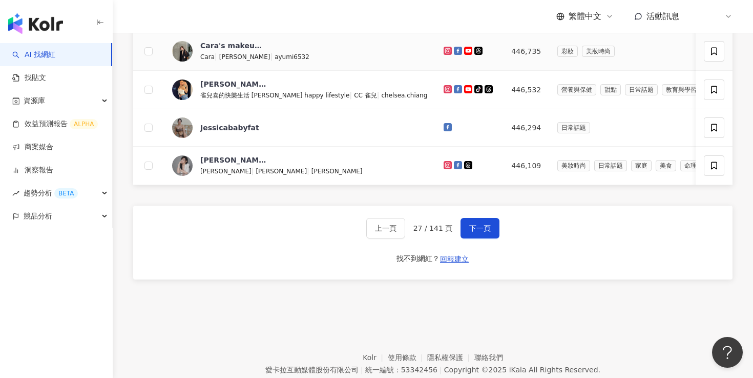
scroll to position [452, 0]
click at [479, 233] on span "下一頁" at bounding box center [480, 228] width 22 height 8
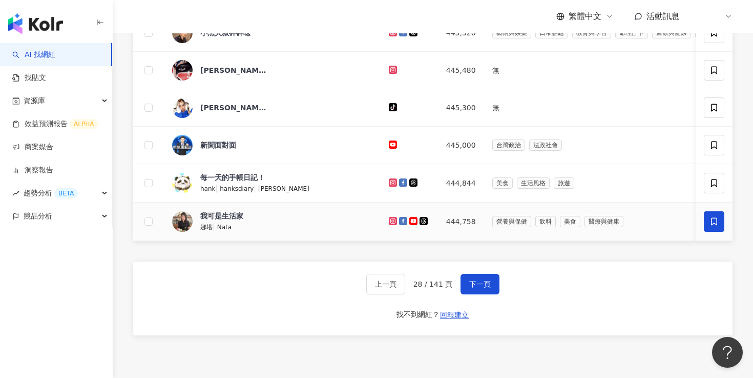
scroll to position [397, 0]
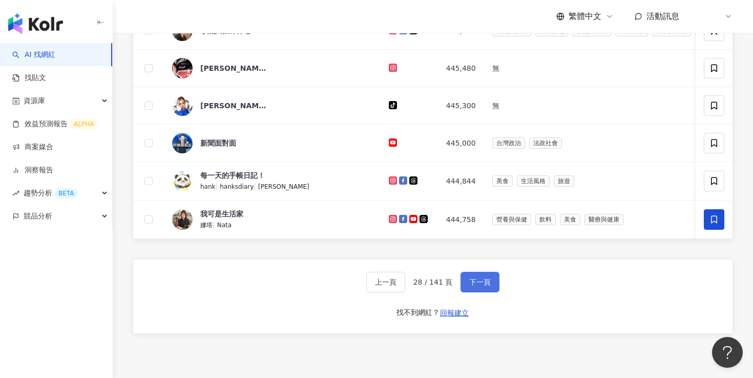
click at [482, 286] on span "下一頁" at bounding box center [480, 282] width 22 height 8
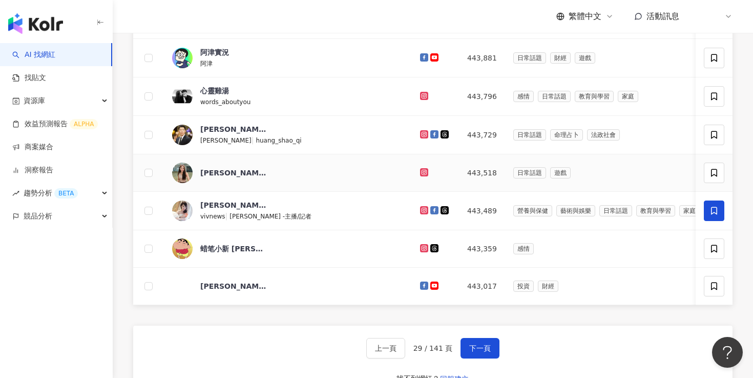
scroll to position [327, 0]
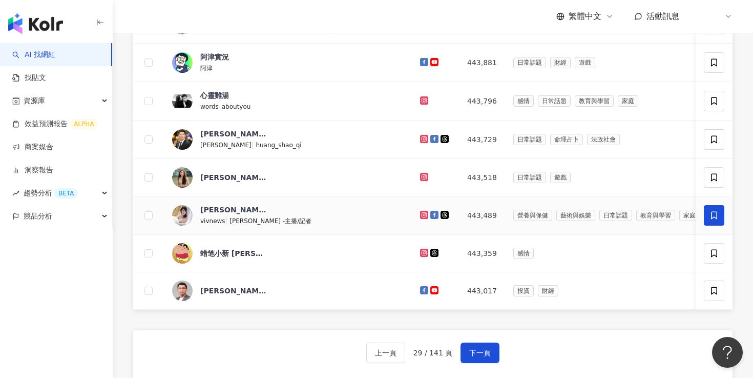
click at [189, 225] on img at bounding box center [182, 215] width 20 height 20
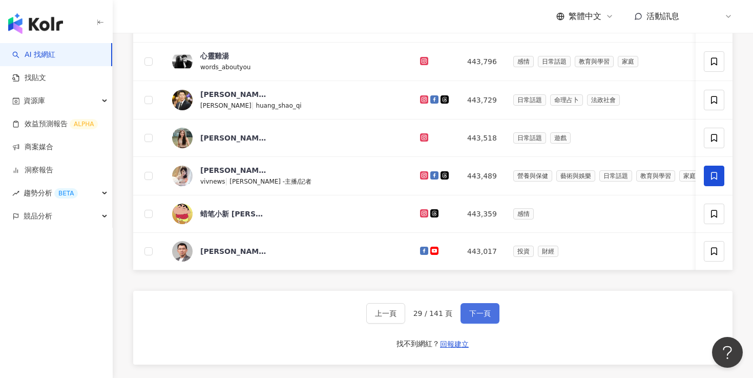
click at [483, 323] on button "下一頁" at bounding box center [480, 313] width 39 height 20
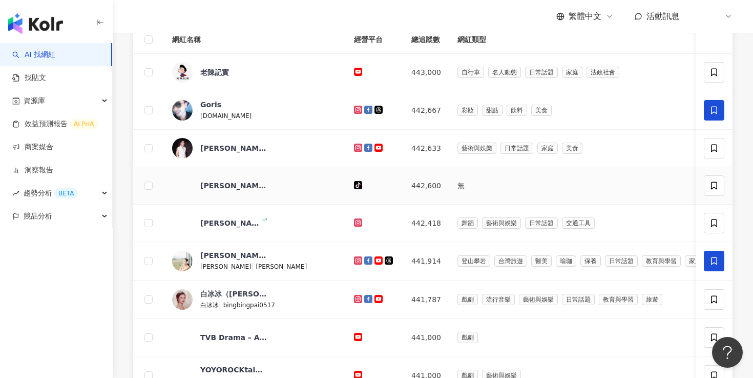
scroll to position [119, 0]
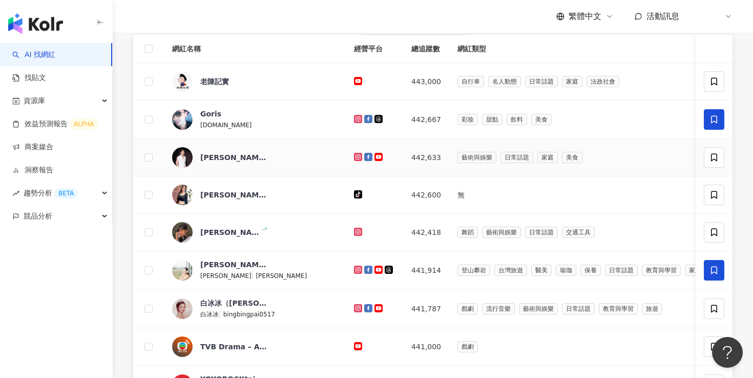
click at [190, 168] on img at bounding box center [182, 157] width 20 height 20
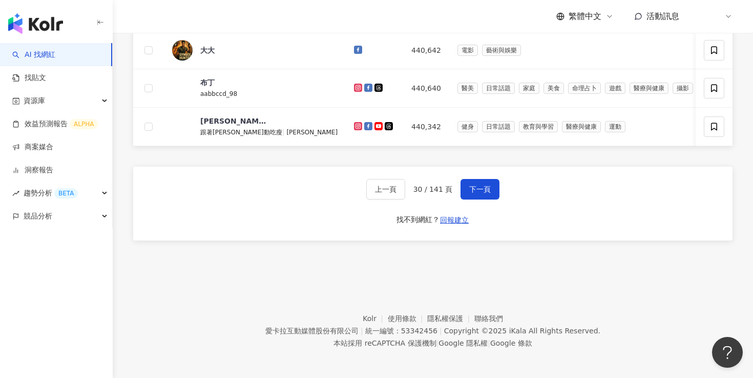
scroll to position [494, 0]
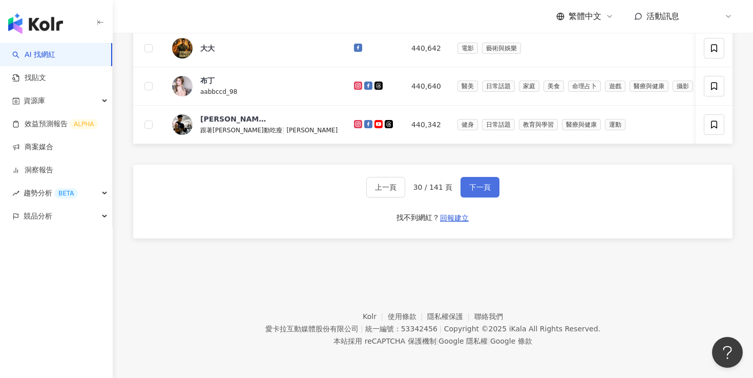
click at [484, 191] on span "下一頁" at bounding box center [480, 187] width 22 height 8
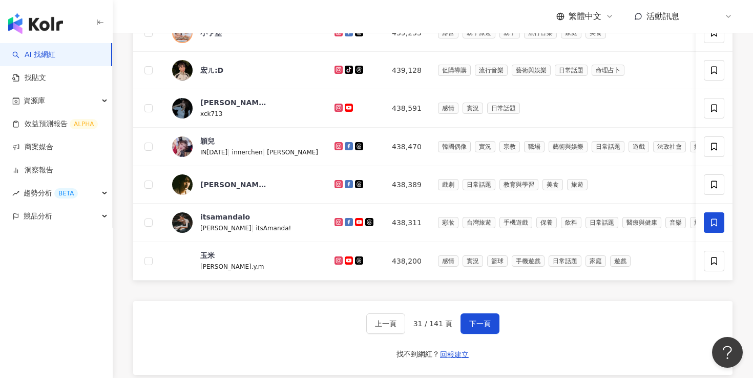
scroll to position [401, 0]
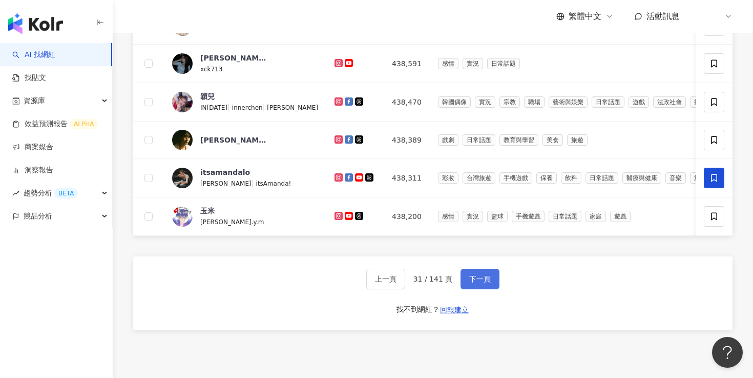
click at [480, 289] on button "下一頁" at bounding box center [480, 278] width 39 height 20
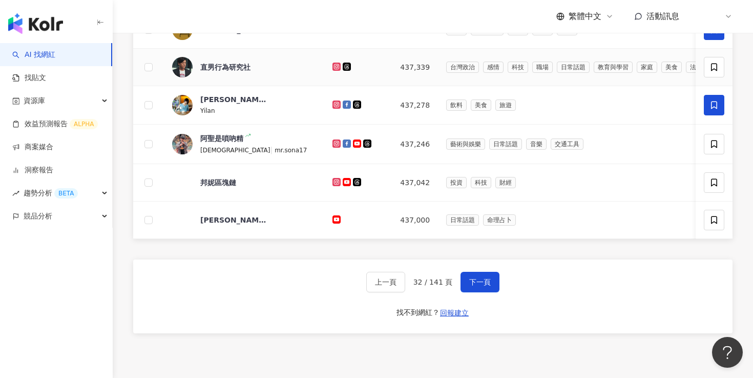
scroll to position [417, 0]
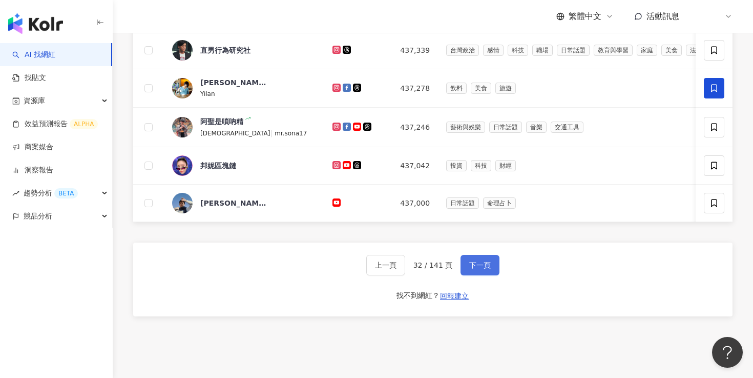
click at [471, 275] on button "下一頁" at bounding box center [480, 265] width 39 height 20
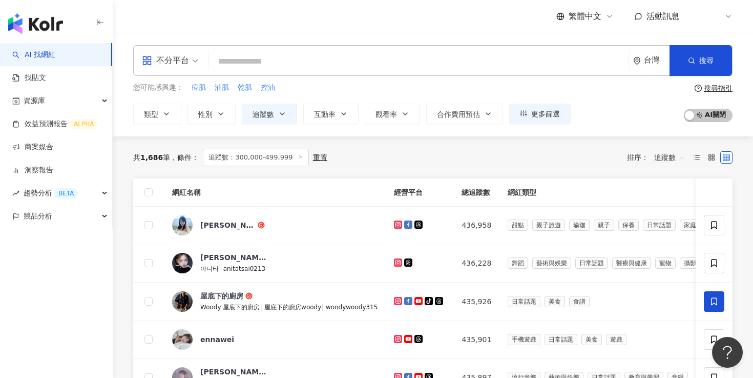
scroll to position [518, 0]
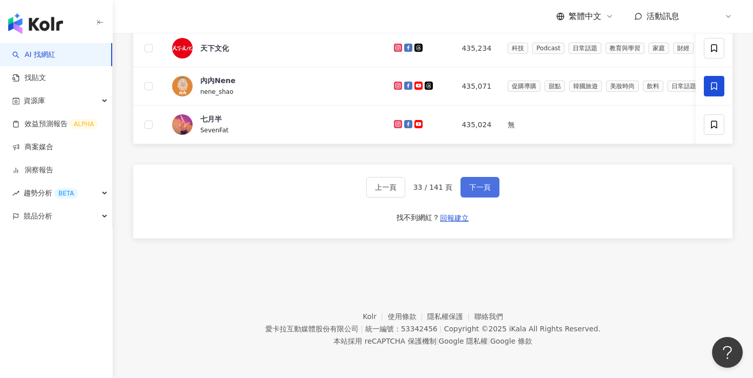
click at [486, 189] on span "下一頁" at bounding box center [480, 187] width 22 height 8
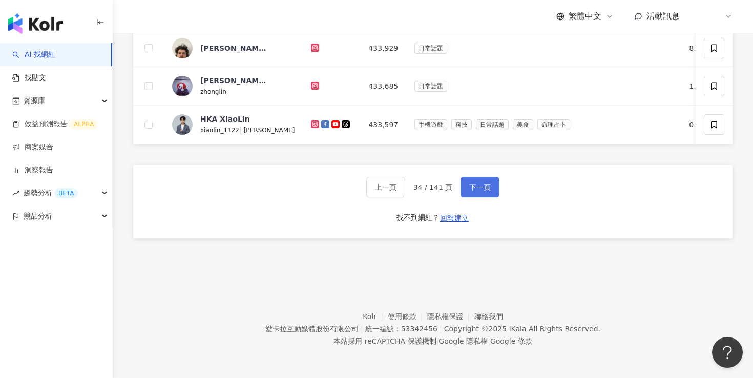
click at [485, 192] on button "下一頁" at bounding box center [480, 187] width 39 height 20
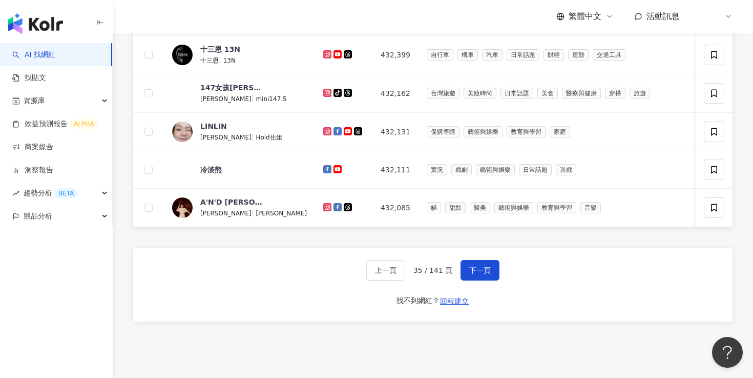
scroll to position [413, 0]
click at [475, 281] on button "下一頁" at bounding box center [480, 270] width 39 height 20
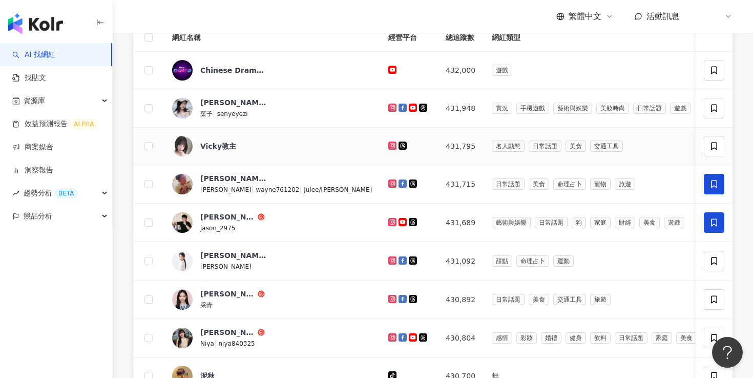
scroll to position [81, 0]
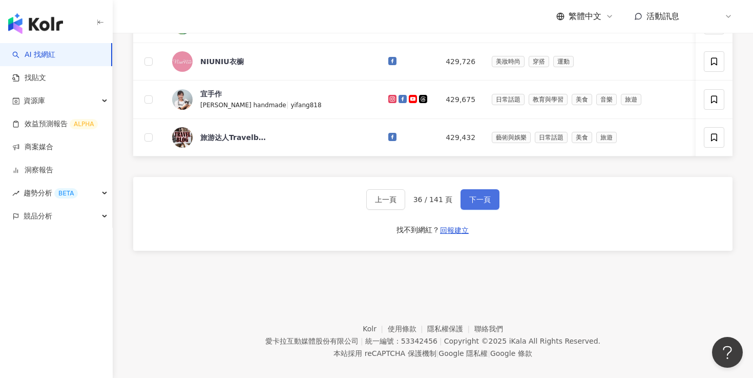
click at [484, 203] on span "下一頁" at bounding box center [480, 199] width 22 height 8
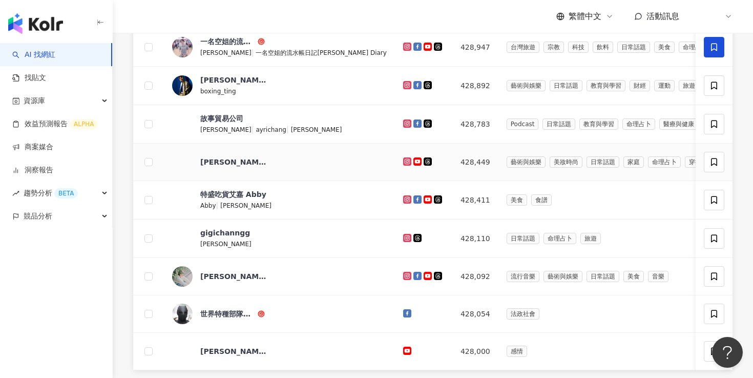
scroll to position [346, 0]
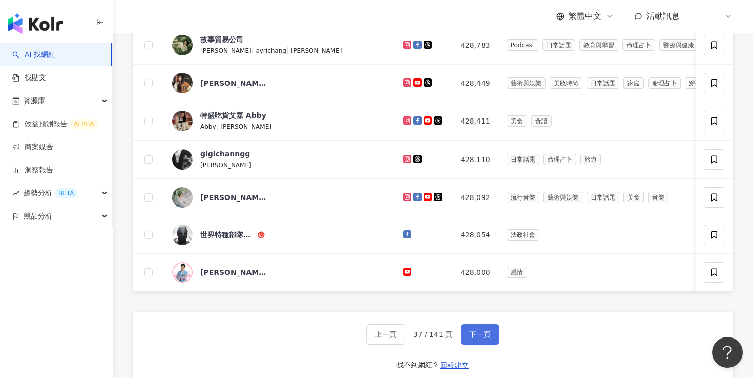
click at [466, 344] on button "下一頁" at bounding box center [480, 334] width 39 height 20
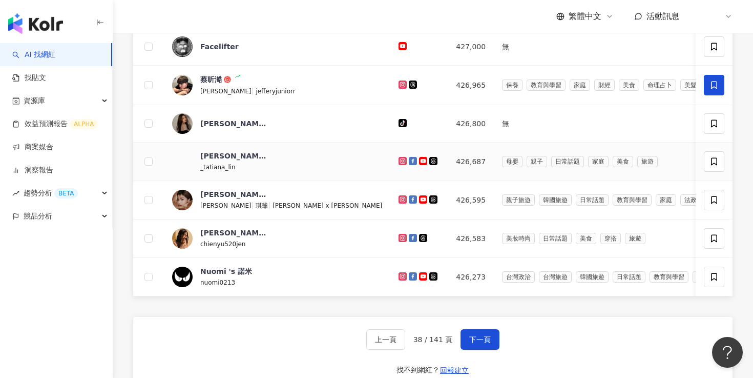
scroll to position [411, 0]
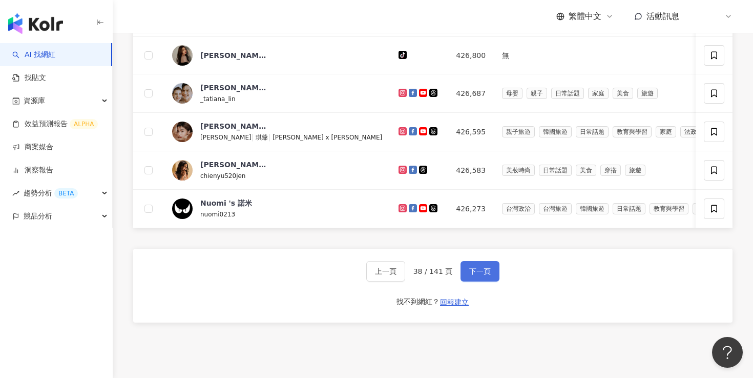
click at [484, 275] on span "下一頁" at bounding box center [480, 271] width 22 height 8
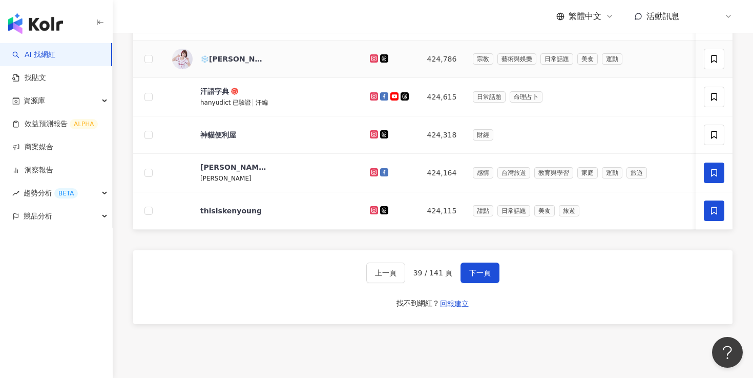
scroll to position [420, 0]
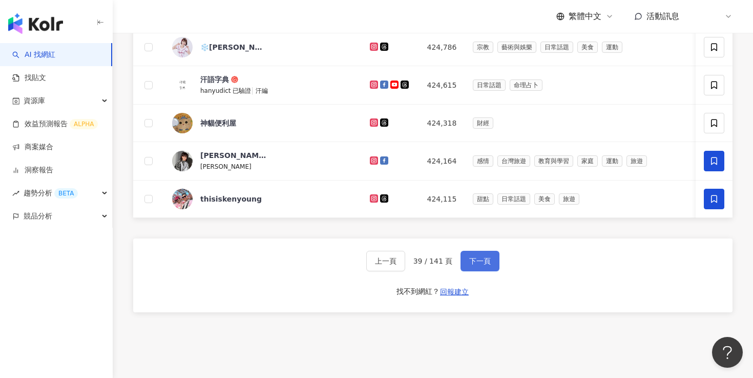
click at [491, 271] on button "下一頁" at bounding box center [480, 260] width 39 height 20
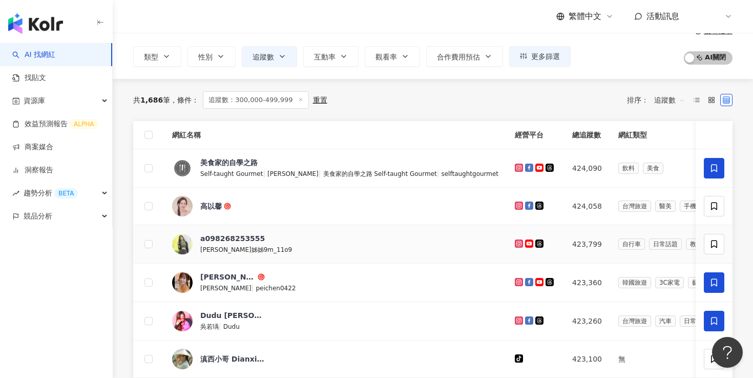
scroll to position [54, 0]
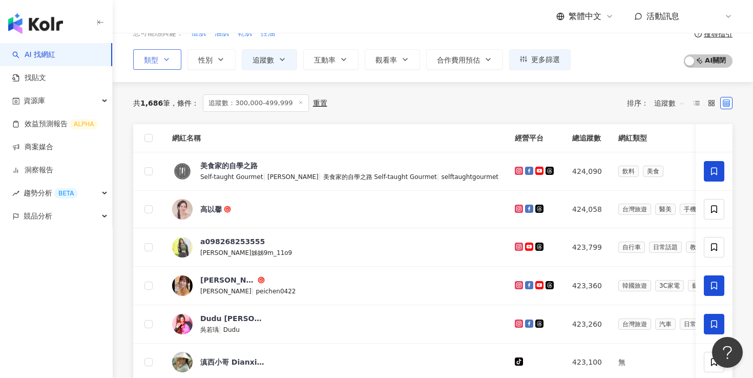
click at [155, 65] on button "類型" at bounding box center [157, 59] width 48 height 20
click at [429, 102] on div "共 1,686 筆 條件 ： 追蹤數：300,000-499,999 重置 排序： 追蹤數" at bounding box center [432, 102] width 599 height 17
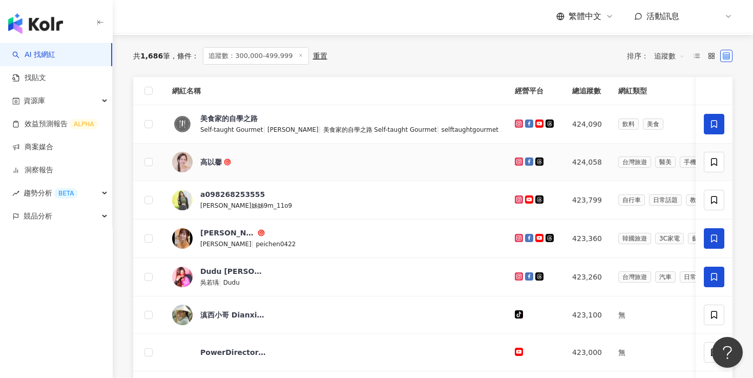
scroll to position [0, 0]
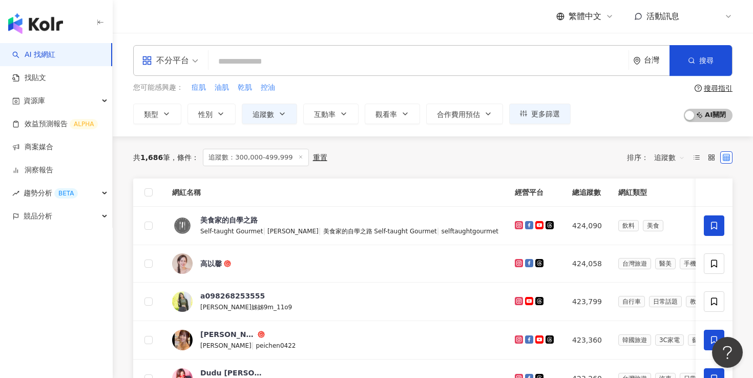
click at [294, 54] on input "search" at bounding box center [419, 61] width 412 height 19
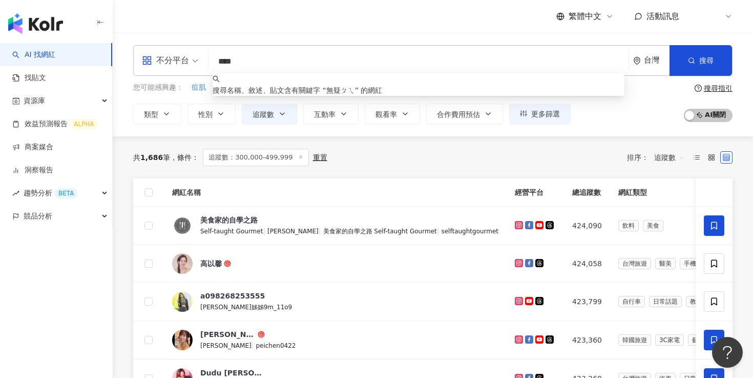
type input "***"
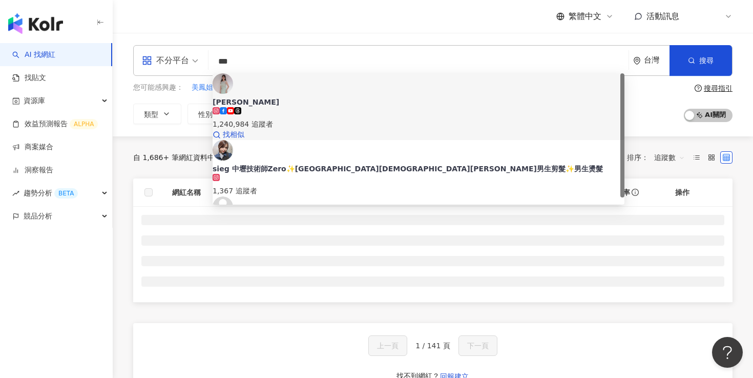
click at [359, 97] on span "吳怡霈" at bounding box center [419, 102] width 412 height 10
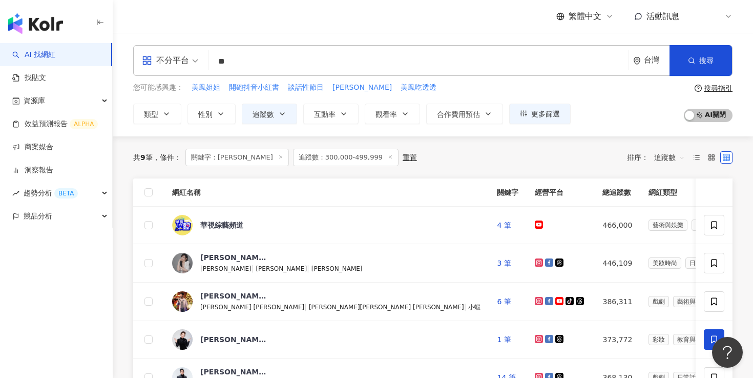
type input "*"
type input "***"
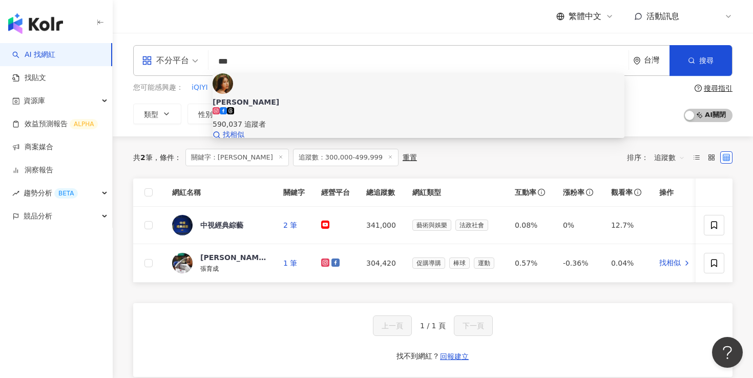
click at [292, 97] on span "[PERSON_NAME]" at bounding box center [419, 102] width 412 height 10
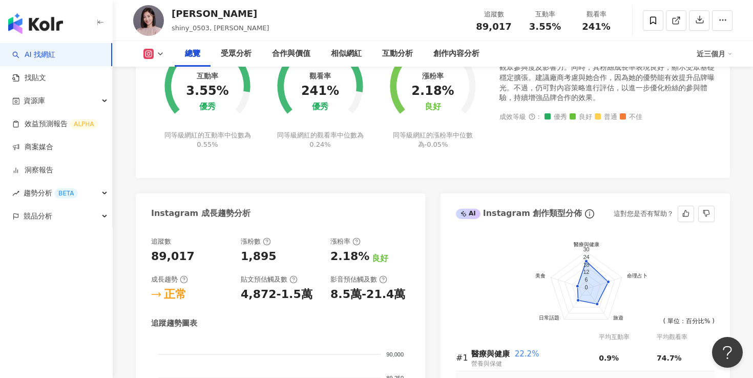
scroll to position [346, 0]
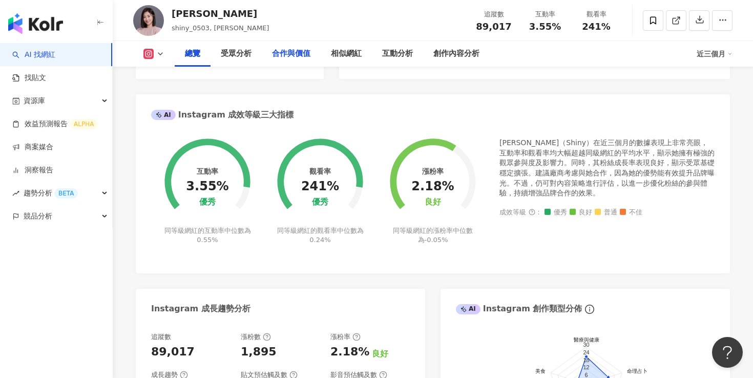
click at [302, 56] on div "合作與價值" at bounding box center [291, 54] width 38 height 12
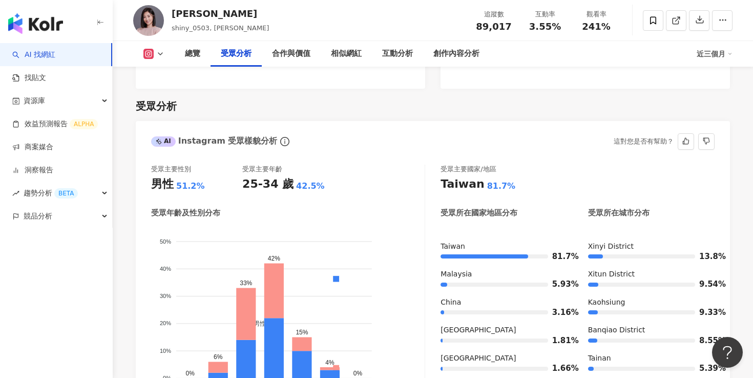
scroll to position [861, 0]
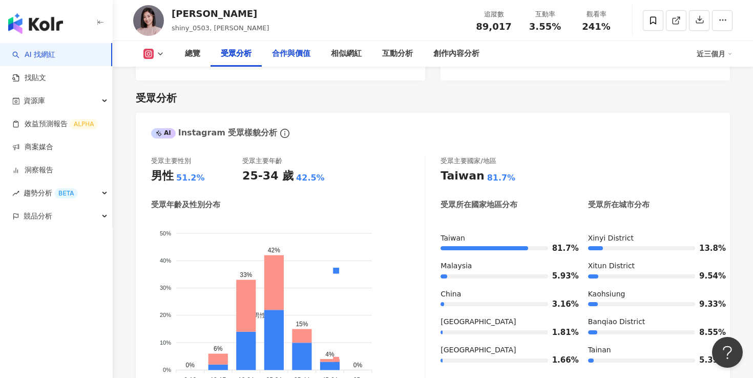
click at [282, 49] on div "合作與價值" at bounding box center [291, 54] width 38 height 12
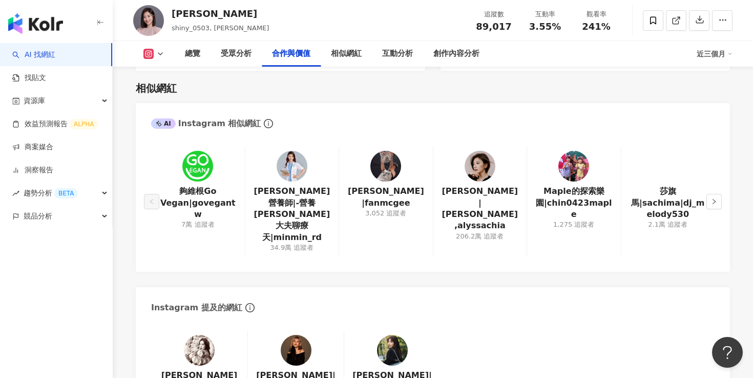
scroll to position [1370, 0]
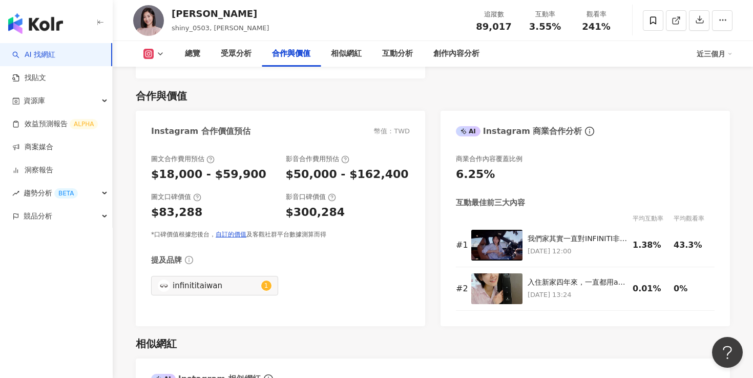
click at [153, 55] on icon at bounding box center [148, 54] width 10 height 10
click at [159, 92] on button "Facebook" at bounding box center [169, 96] width 61 height 14
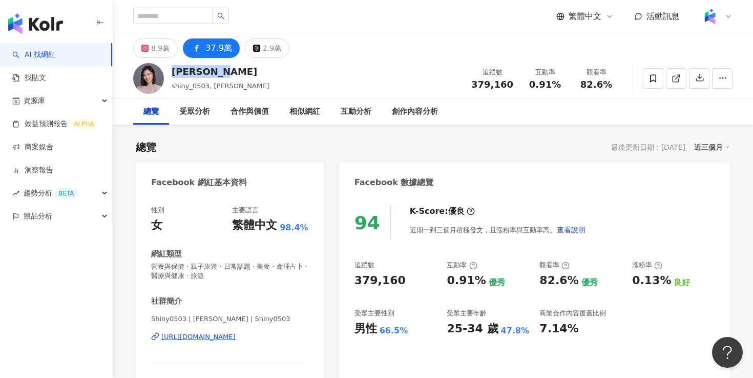
drag, startPoint x: 171, startPoint y: 71, endPoint x: 266, endPoint y: 71, distance: 94.8
click at [266, 71] on div "張文綺 Shiny shiny_0503, 張文綺 追蹤數 379,160 互動率 0.91% 觀看率 82.6%" at bounding box center [433, 78] width 640 height 40
click at [404, 63] on div "張文綺 Shiny shiny_0503, 張文綺 追蹤數 379,160 互動率 0.91% 觀看率 82.6%" at bounding box center [433, 78] width 640 height 40
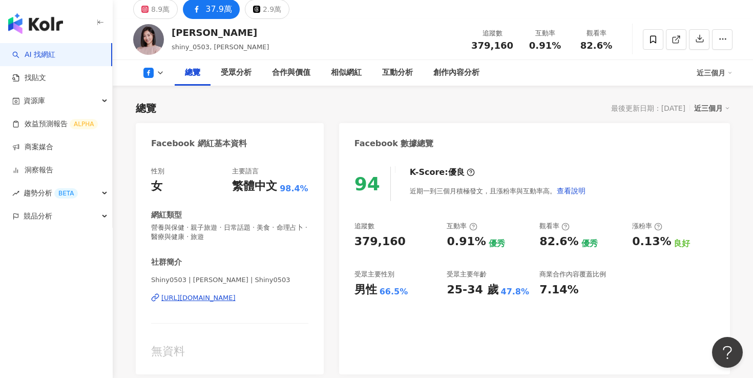
scroll to position [45, 0]
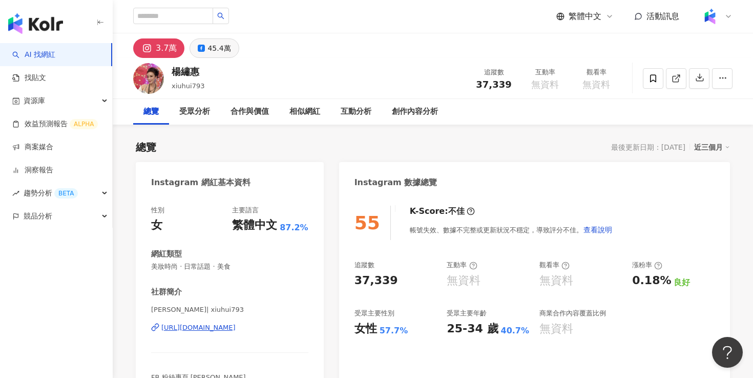
click at [224, 48] on div "45.4萬" at bounding box center [218, 48] width 23 height 14
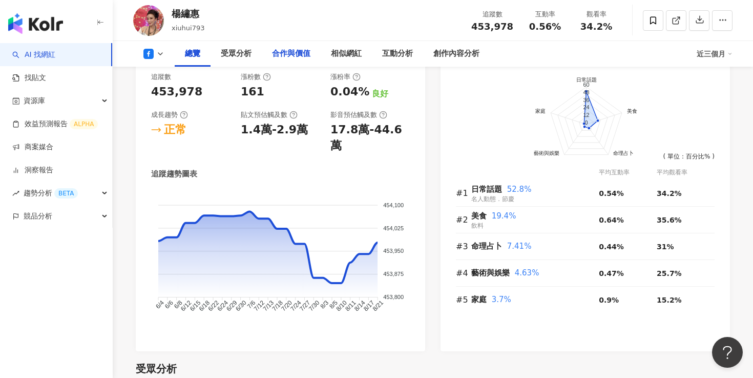
click at [301, 55] on div "合作與價值" at bounding box center [291, 54] width 38 height 12
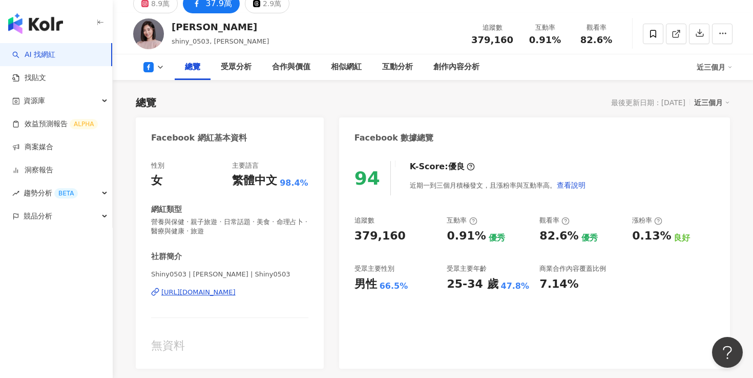
scroll to position [45, 0]
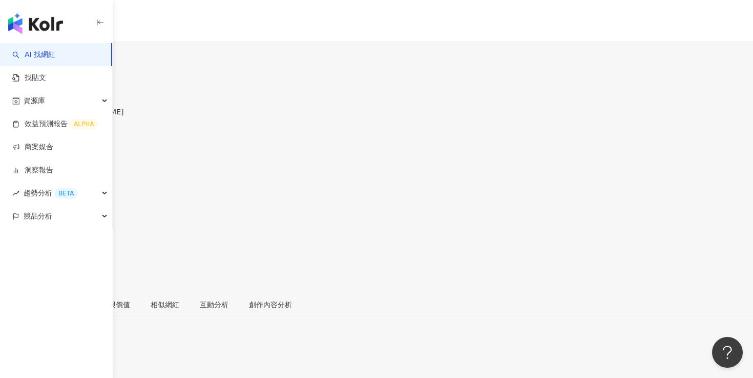
drag, startPoint x: 171, startPoint y: 73, endPoint x: 196, endPoint y: 73, distance: 25.1
click at [124, 97] on div "[PERSON_NAME]" at bounding box center [62, 101] width 124 height 8
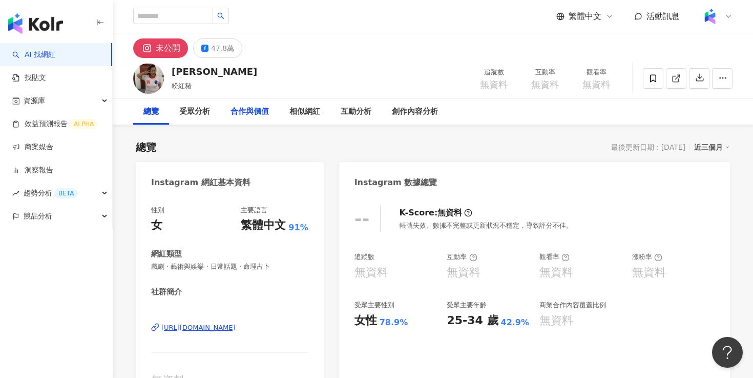
click at [229, 112] on div "合作與價值" at bounding box center [249, 112] width 59 height 26
click at [214, 47] on div "47.8萬" at bounding box center [222, 48] width 23 height 14
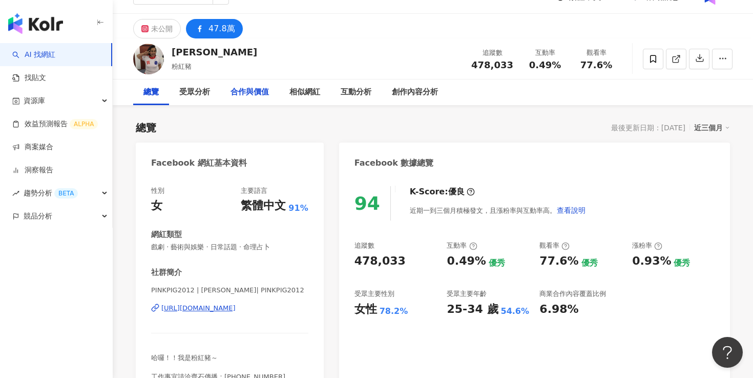
scroll to position [23, 0]
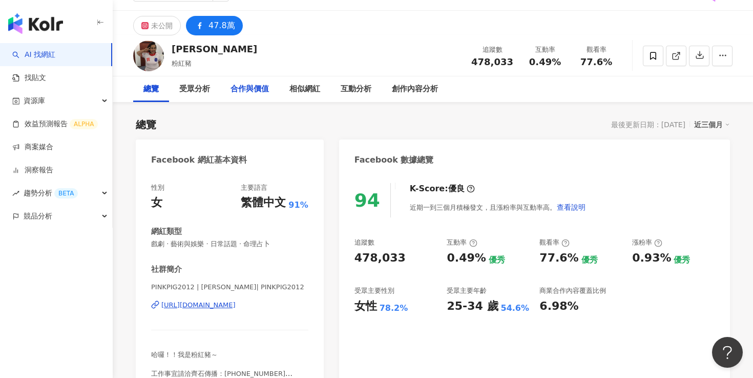
click at [263, 81] on div "合作與價值" at bounding box center [249, 89] width 59 height 26
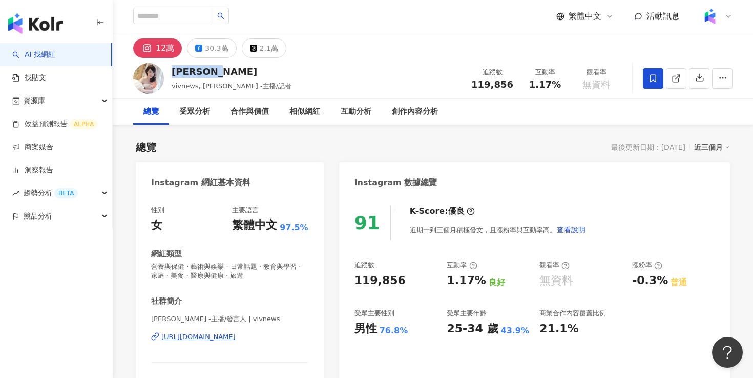
drag, startPoint x: 174, startPoint y: 71, endPoint x: 235, endPoint y: 71, distance: 60.4
click at [235, 71] on div "[PERSON_NAME]" at bounding box center [232, 71] width 120 height 13
click at [420, 42] on div "12萬 30.3萬 2.1萬" at bounding box center [433, 45] width 640 height 25
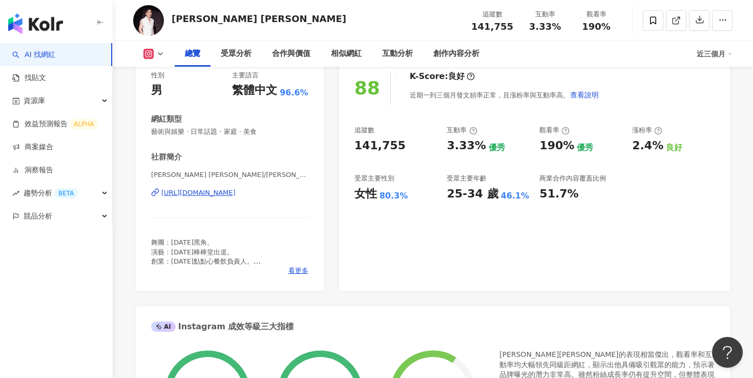
scroll to position [132, 0]
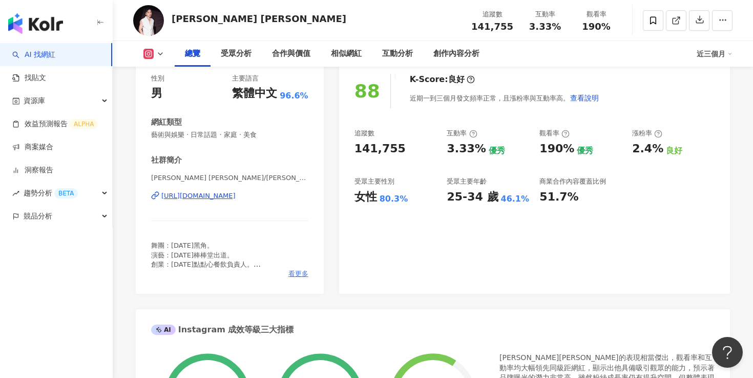
click at [300, 273] on span "看更多" at bounding box center [298, 273] width 20 height 9
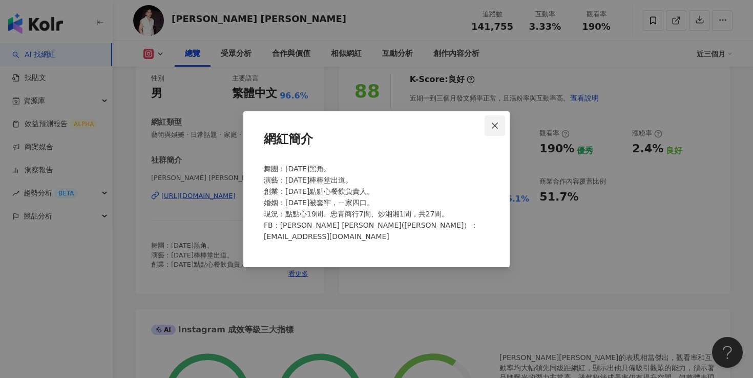
click at [500, 124] on span "Close" at bounding box center [495, 125] width 20 height 8
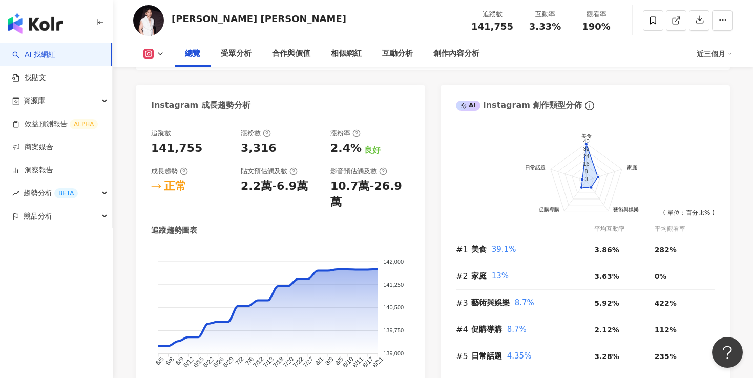
scroll to position [568, 0]
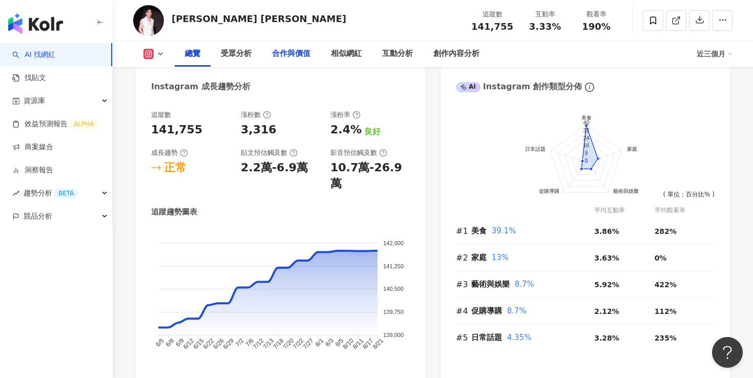
click at [290, 54] on div "合作與價值" at bounding box center [291, 54] width 38 height 12
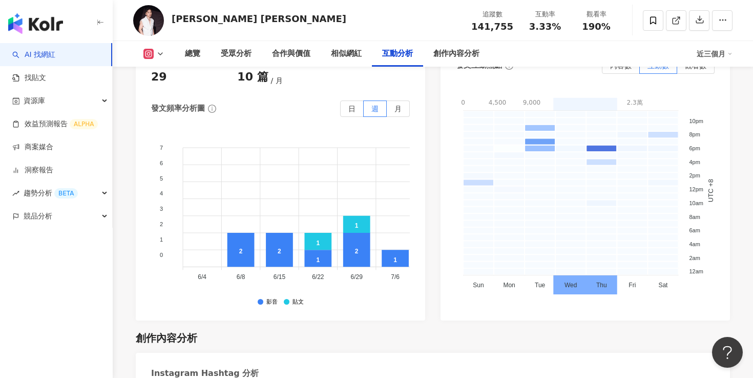
scroll to position [2759, 0]
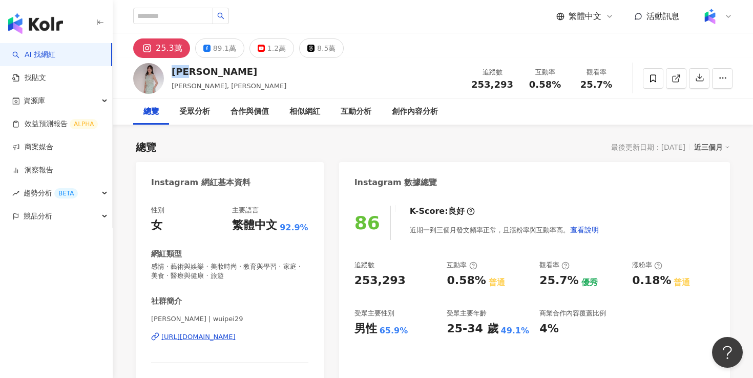
drag, startPoint x: 171, startPoint y: 67, endPoint x: 213, endPoint y: 67, distance: 42.0
click at [213, 67] on div "吳怡霈 Patty, Patty Wu 追蹤數 253,293 互動率 0.58% 觀看率 25.7%" at bounding box center [433, 78] width 640 height 40
